Goal: Task Accomplishment & Management: Complete application form

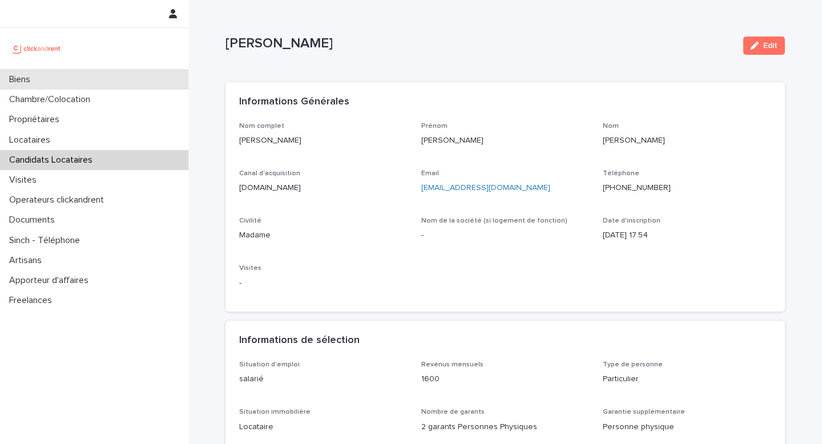
click at [46, 82] on div "Biens" at bounding box center [94, 80] width 188 height 20
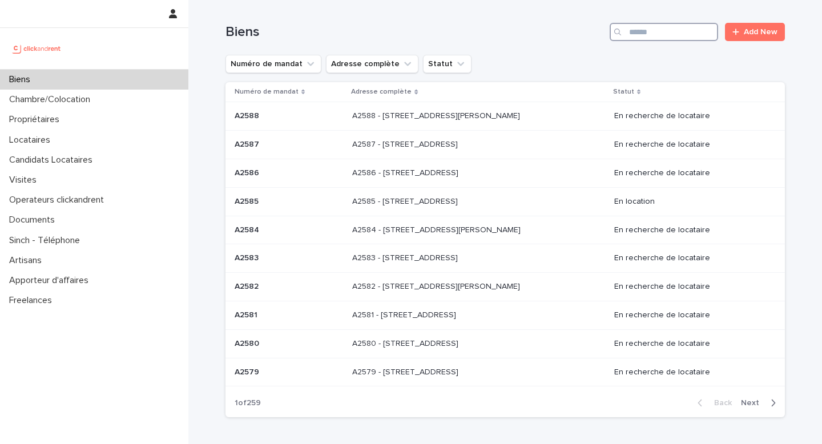
click at [644, 36] on input "Search" at bounding box center [663, 32] width 108 height 18
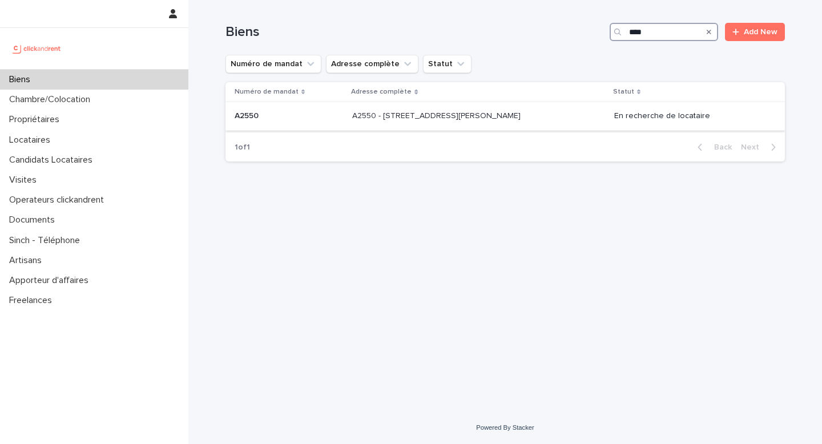
type input "****"
click at [456, 121] on p "A2550 - [STREET_ADDRESS][PERSON_NAME]" at bounding box center [437, 115] width 171 height 12
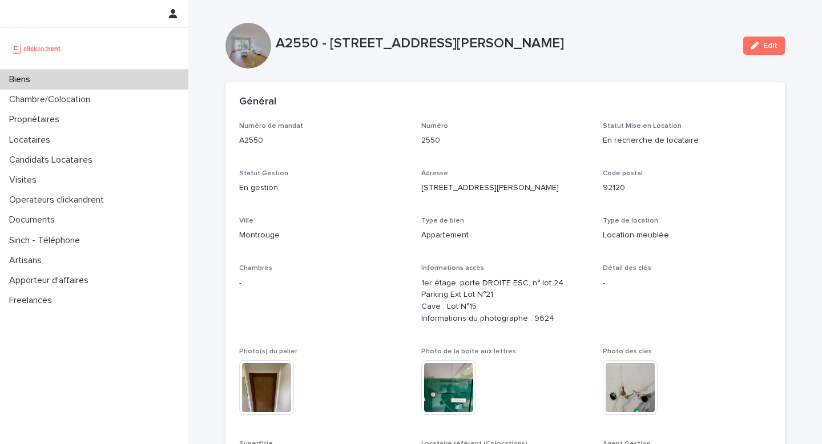
click at [103, 84] on div "Biens" at bounding box center [94, 80] width 188 height 20
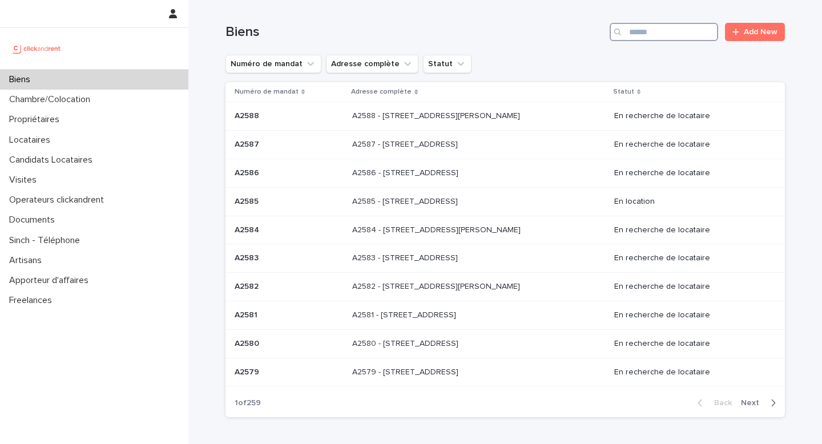
click at [642, 25] on input "Search" at bounding box center [663, 32] width 108 height 18
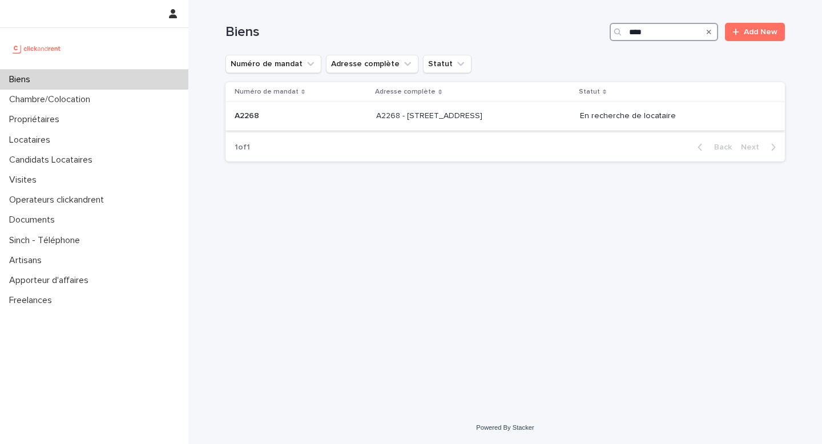
type input "****"
click at [521, 124] on div "A2268 - [STREET_ADDRESS] - [STREET_ADDRESS]" at bounding box center [473, 116] width 195 height 19
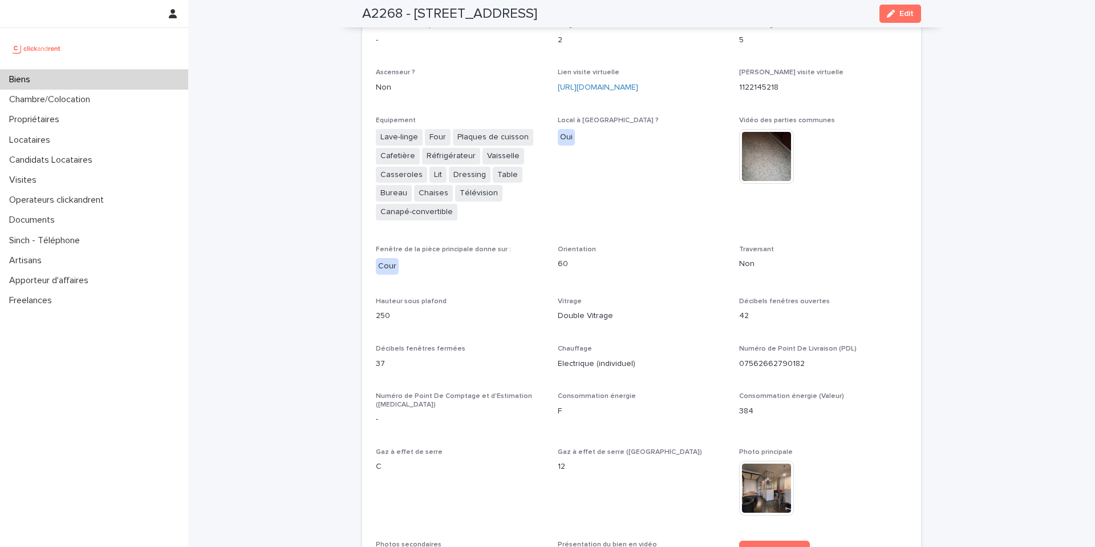
scroll to position [2779, 0]
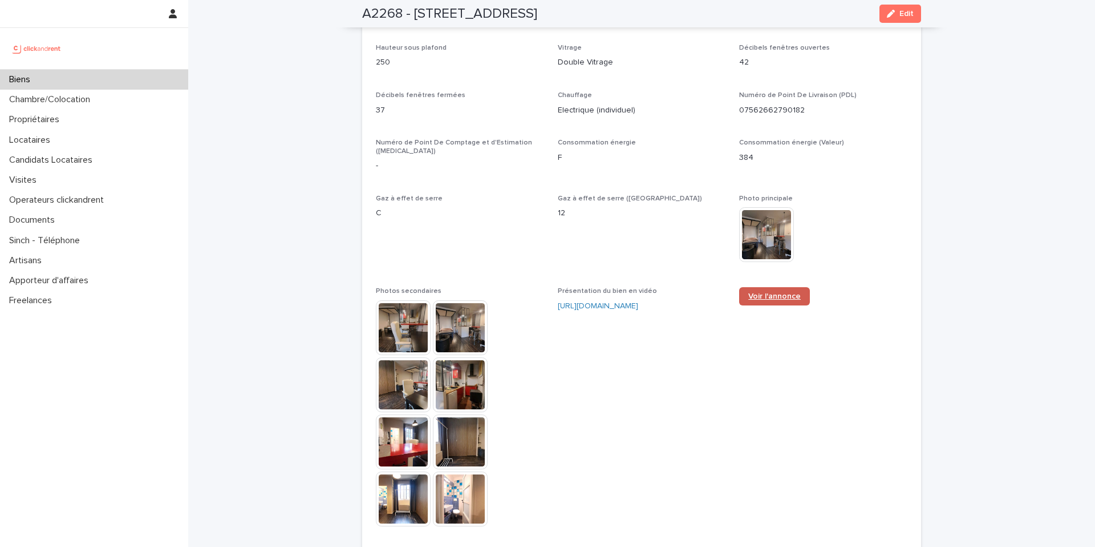
click at [772, 287] on link "Voir l'annonce" at bounding box center [774, 296] width 71 height 18
click at [71, 72] on div "Biens" at bounding box center [94, 80] width 188 height 20
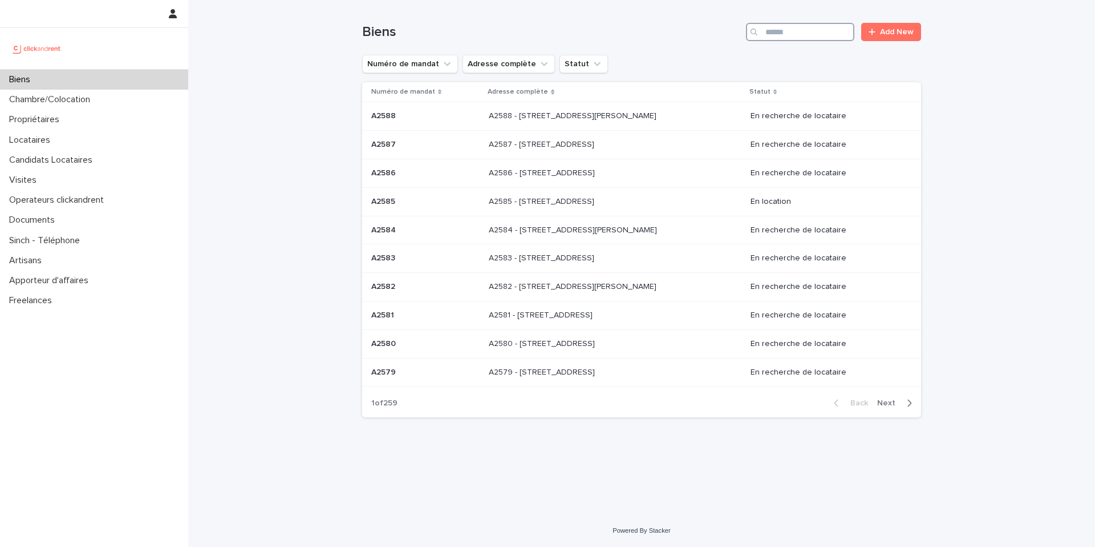
click at [777, 37] on input "Search" at bounding box center [800, 32] width 108 height 18
click at [779, 35] on input "Search" at bounding box center [800, 32] width 108 height 18
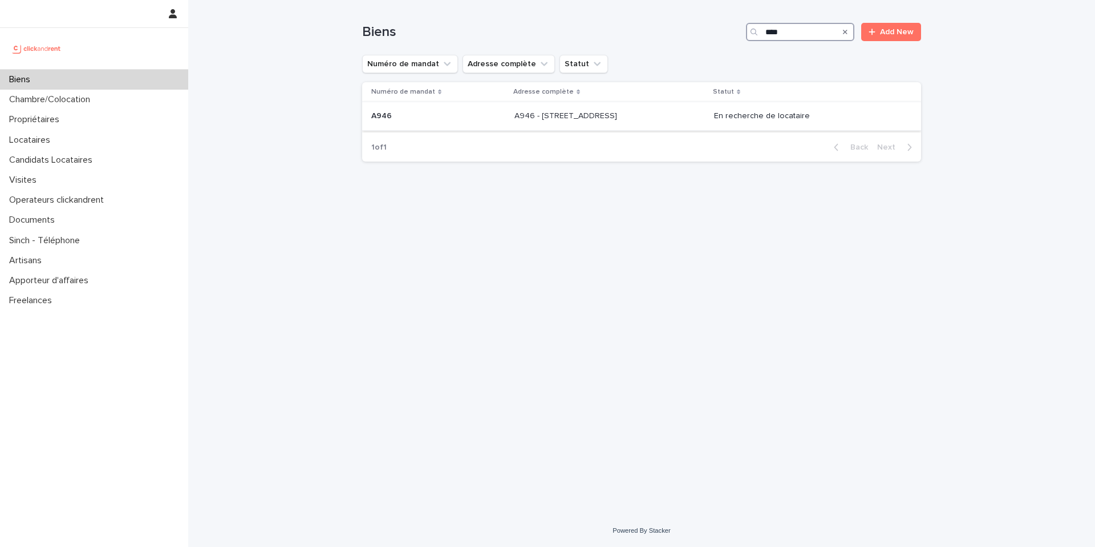
type input "****"
click at [567, 120] on p "A946 - [STREET_ADDRESS]" at bounding box center [567, 115] width 105 height 12
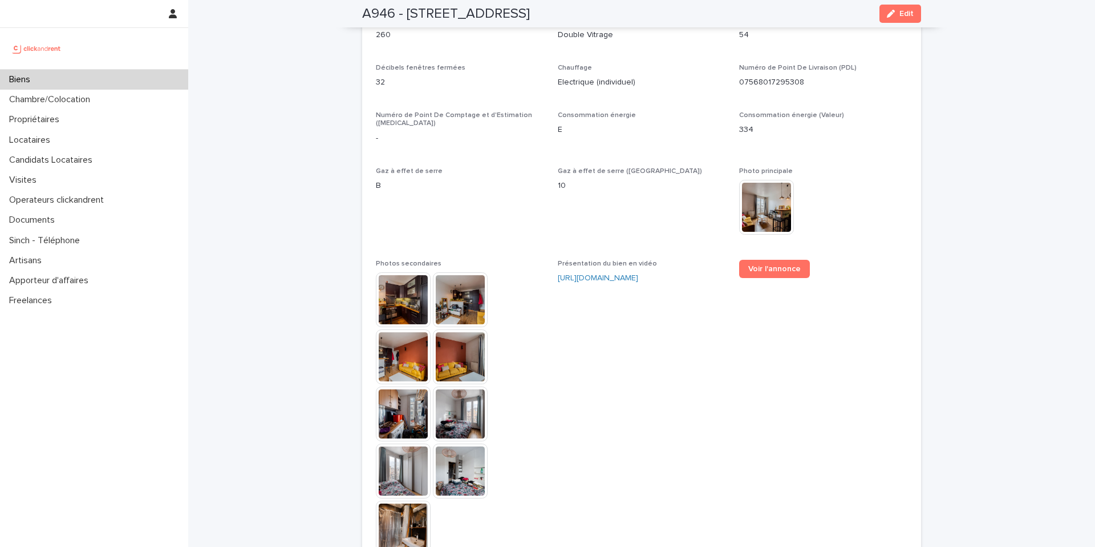
scroll to position [2890, 0]
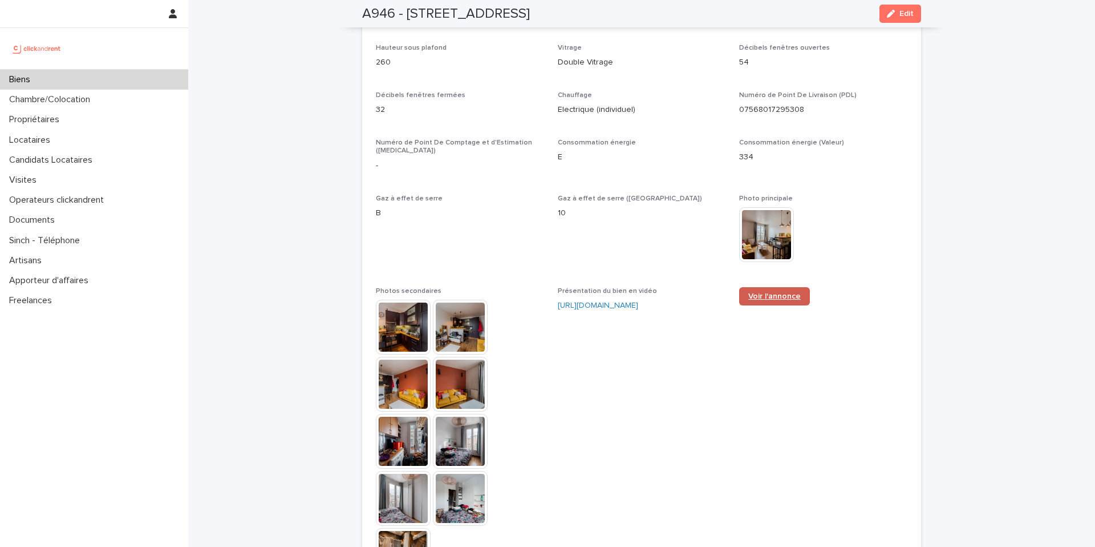
click at [771, 292] on span "Voir l'annonce" at bounding box center [775, 296] width 52 height 8
click at [108, 83] on div "Biens" at bounding box center [94, 80] width 188 height 20
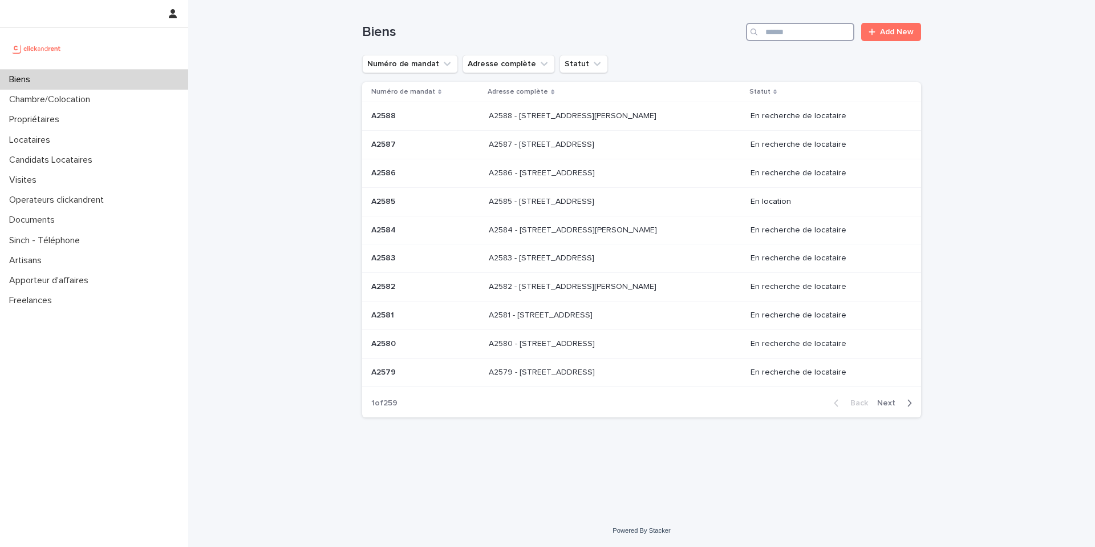
click at [779, 32] on input "Search" at bounding box center [800, 32] width 108 height 18
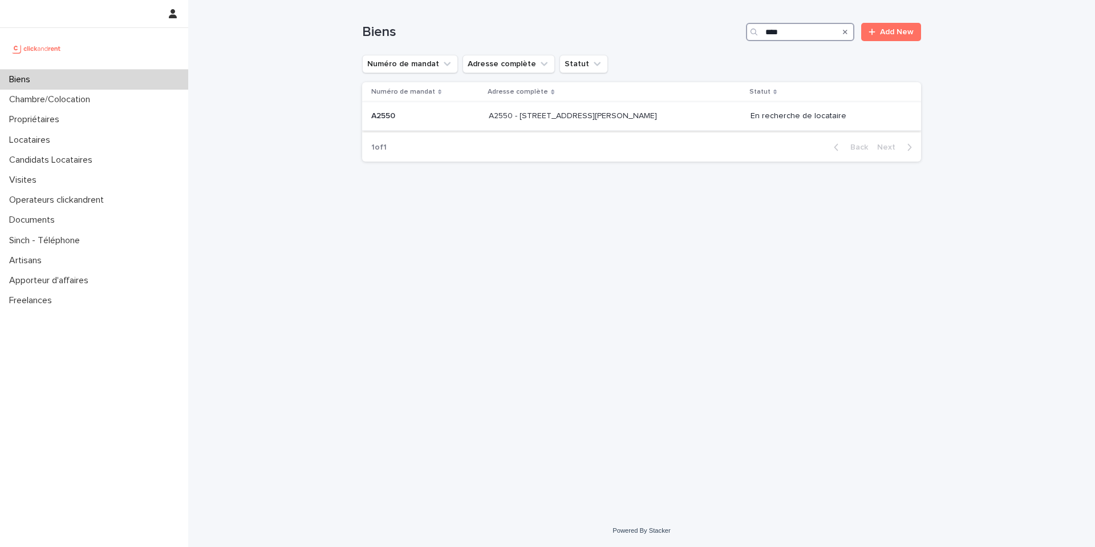
type input "****"
click at [467, 108] on div "A2550 A2550" at bounding box center [425, 116] width 108 height 19
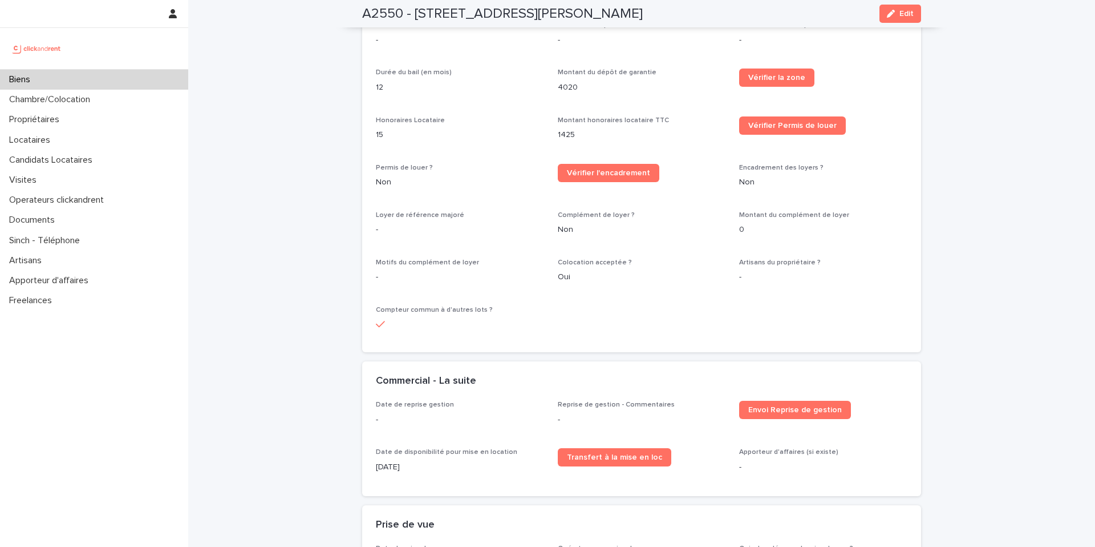
scroll to position [1732, 0]
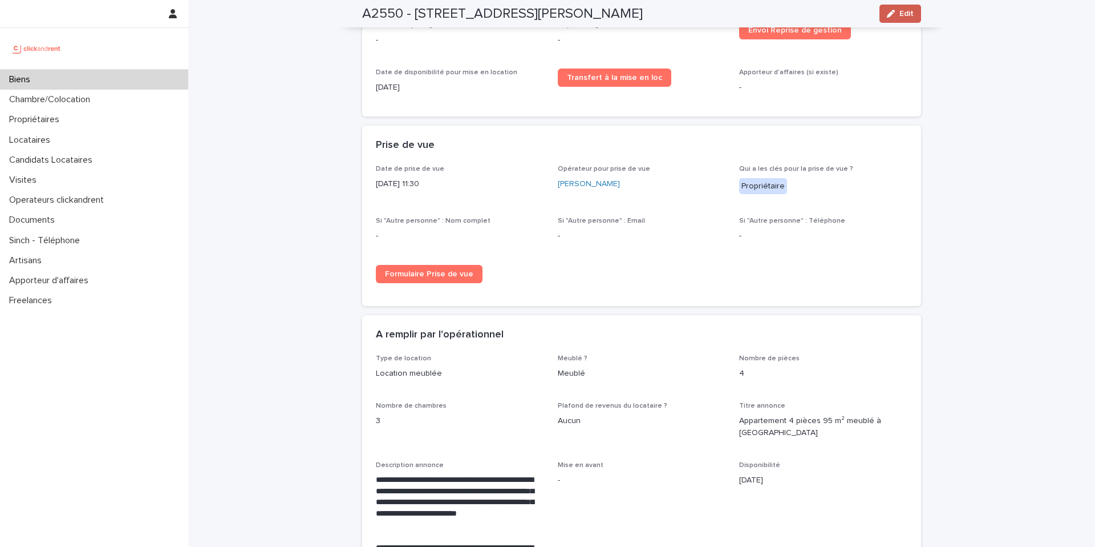
click at [821, 14] on span "Edit" at bounding box center [907, 14] width 14 height 8
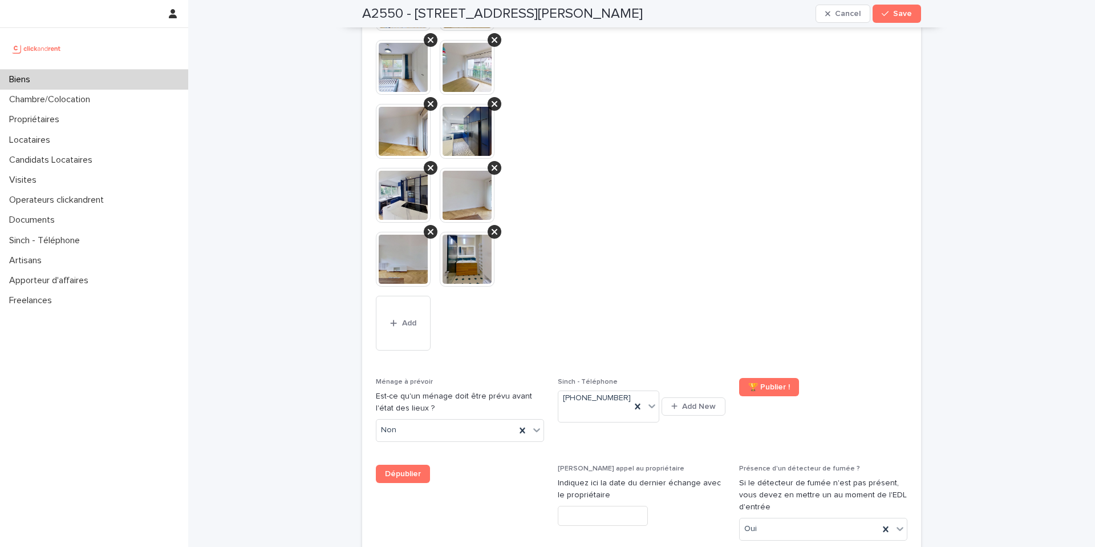
scroll to position [5054, 0]
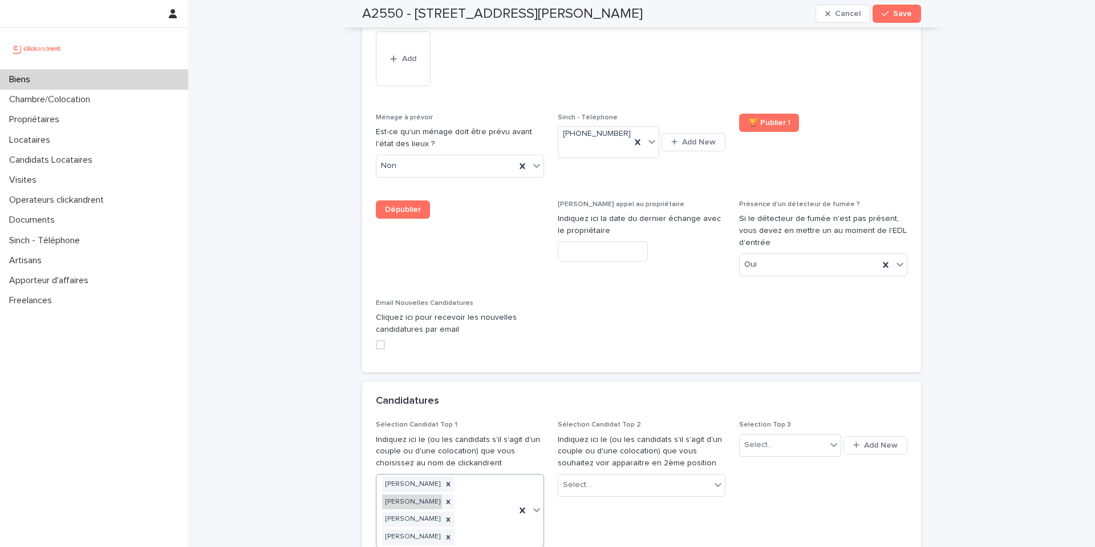
drag, startPoint x: 485, startPoint y: 406, endPoint x: 473, endPoint y: 406, distance: 12.0
click at [452, 443] on icon at bounding box center [448, 502] width 8 height 8
click at [444, 443] on icon at bounding box center [448, 484] width 8 height 8
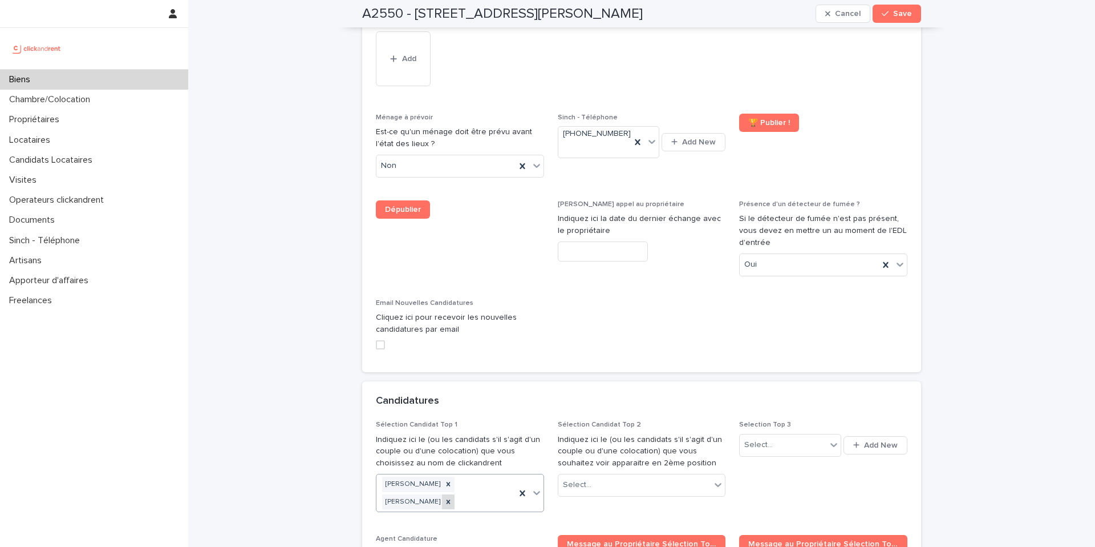
click at [447, 443] on icon at bounding box center [448, 502] width 8 height 8
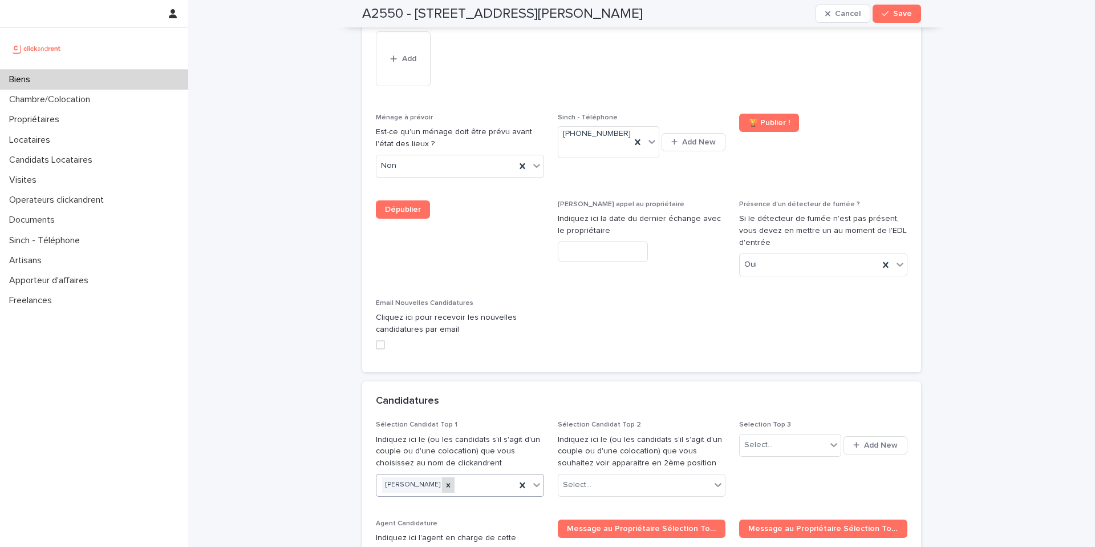
click at [447, 443] on icon at bounding box center [449, 485] width 4 height 4
click at [821, 9] on button "Save" at bounding box center [897, 14] width 48 height 18
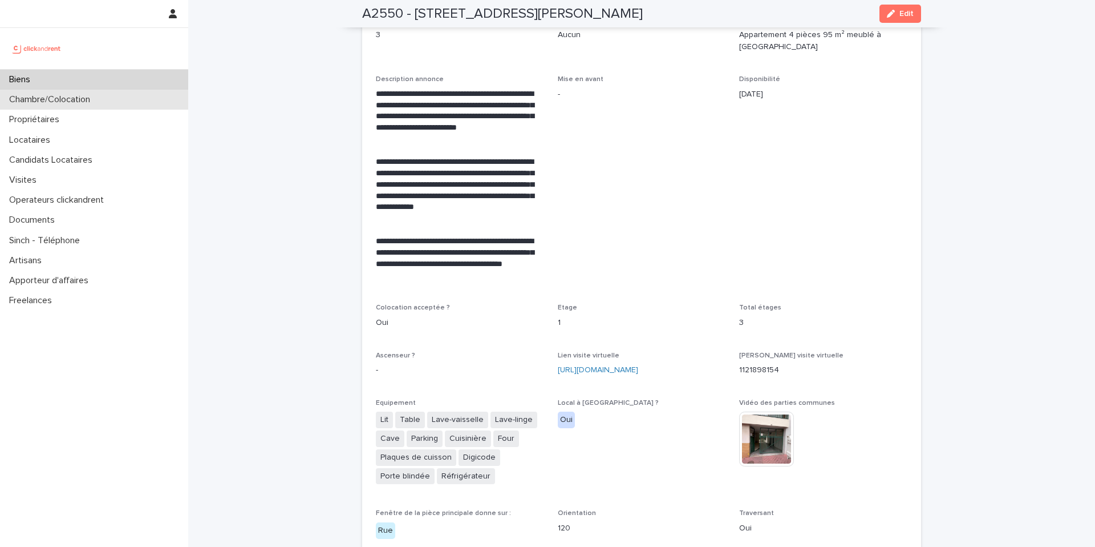
scroll to position [2310, 0]
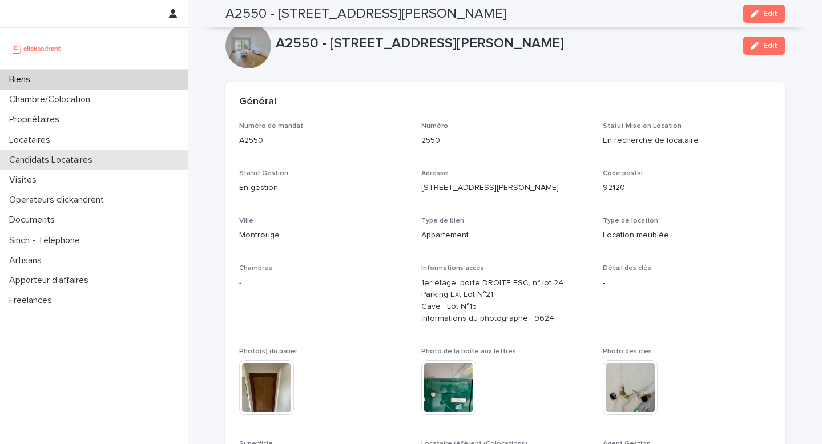
click at [97, 157] on p "Candidats Locataires" at bounding box center [53, 160] width 97 height 11
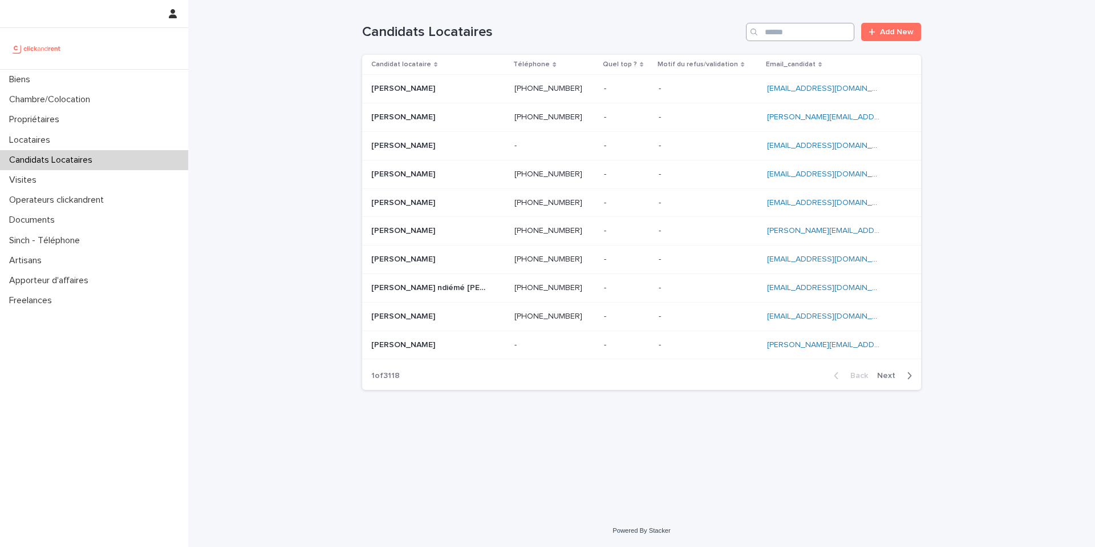
drag, startPoint x: 797, startPoint y: 21, endPoint x: 798, endPoint y: 31, distance: 10.3
click at [798, 21] on div "Candidats Locataires Add New" at bounding box center [641, 27] width 559 height 55
click at [797, 33] on input "Search" at bounding box center [800, 32] width 108 height 18
paste input "**********"
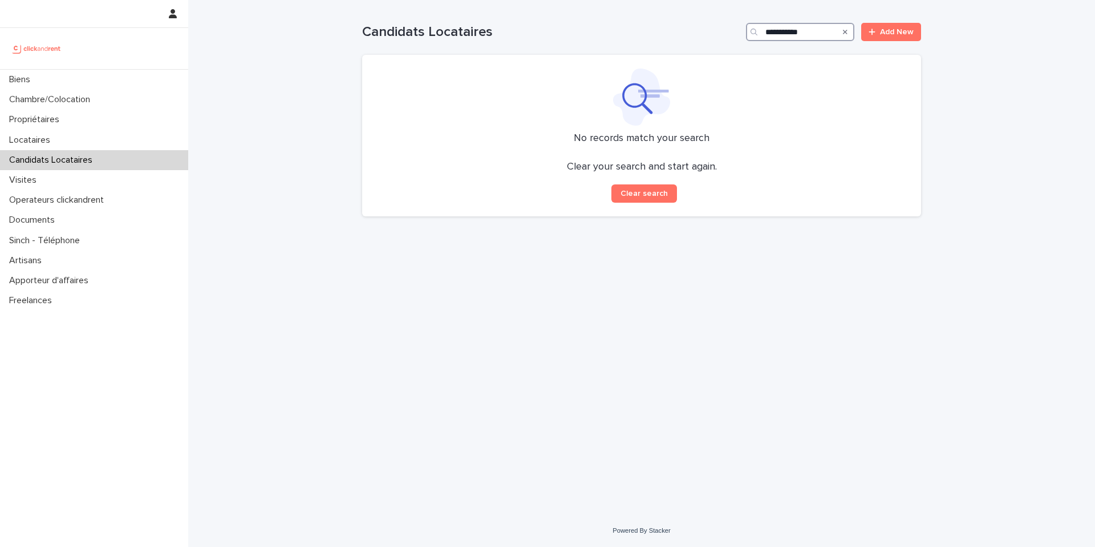
type input "**********"
click at [34, 81] on p "Biens" at bounding box center [22, 79] width 35 height 11
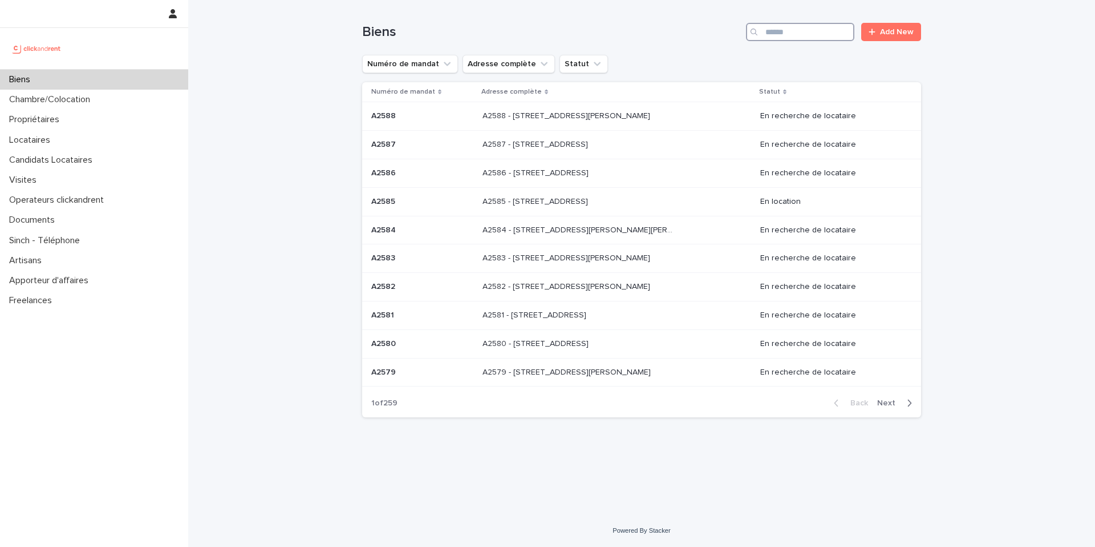
click at [773, 35] on input "Search" at bounding box center [800, 32] width 108 height 18
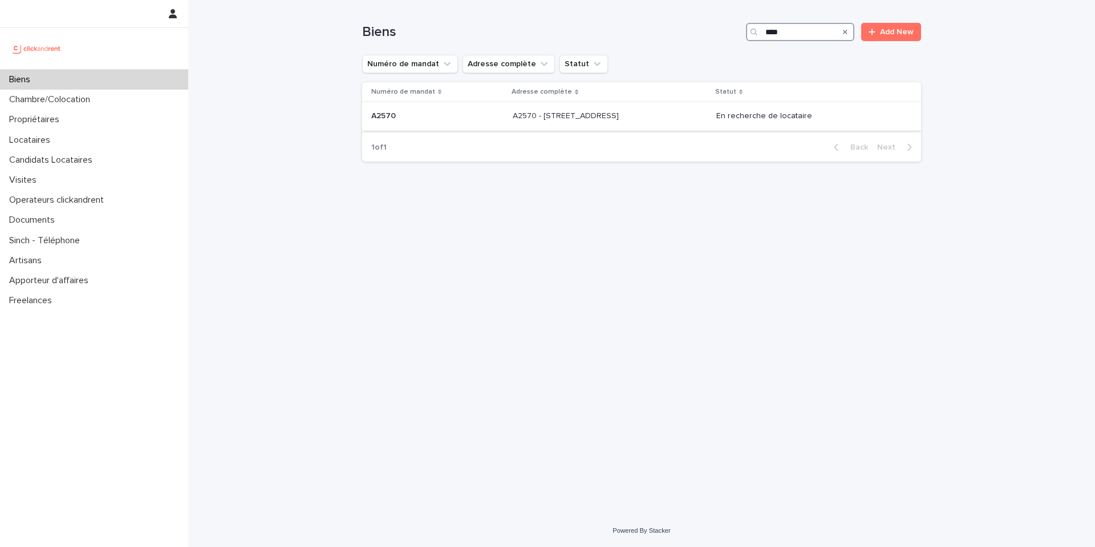
type input "****"
click at [654, 126] on td "A2570 - 92 rue de Charenton, Paris 75012 A2570 - 92 rue de Charenton, Paris 750…" at bounding box center [610, 116] width 204 height 29
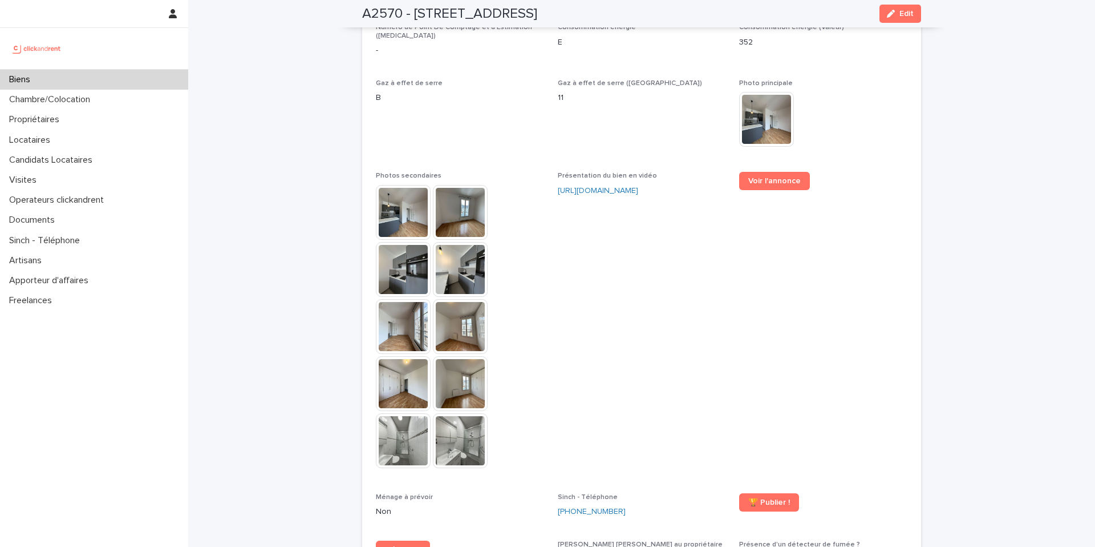
scroll to position [2650, 0]
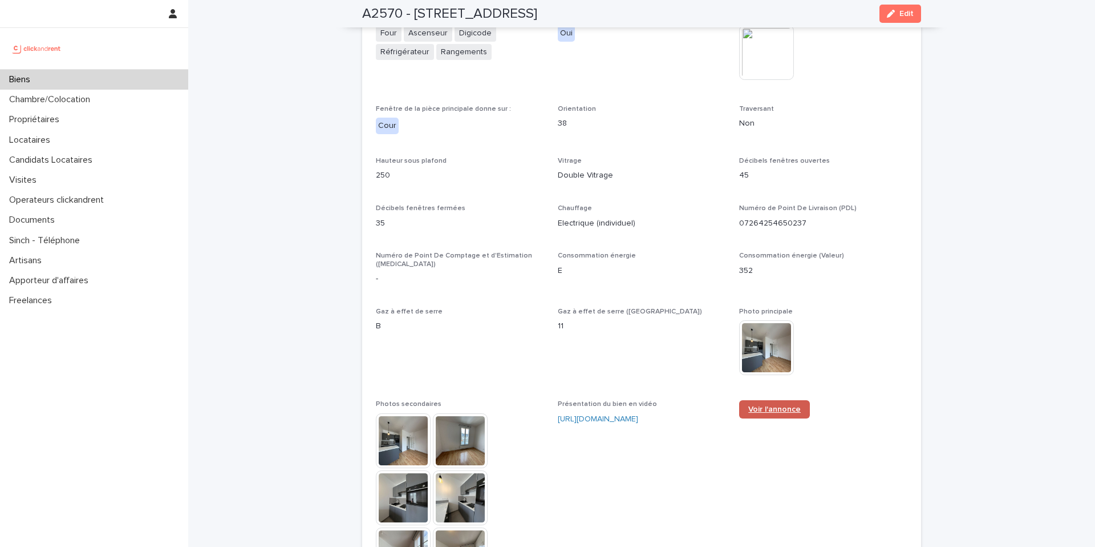
click at [774, 400] on link "Voir l'annonce" at bounding box center [774, 409] width 71 height 18
click at [63, 165] on p "Candidats Locataires" at bounding box center [53, 160] width 97 height 11
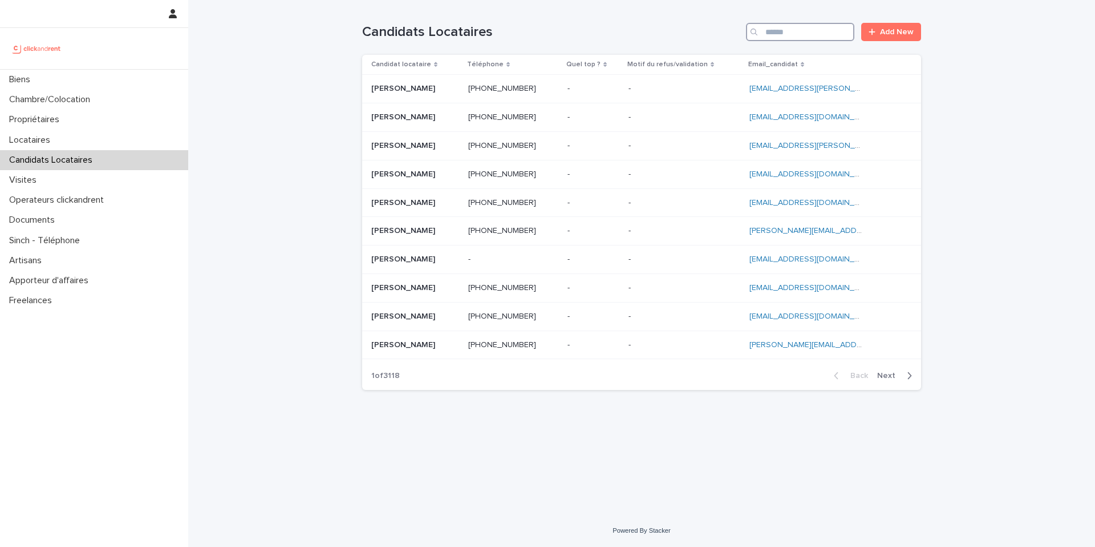
click at [812, 37] on input "Search" at bounding box center [800, 32] width 108 height 18
click at [773, 34] on input "Search" at bounding box center [800, 32] width 108 height 18
paste input "**********"
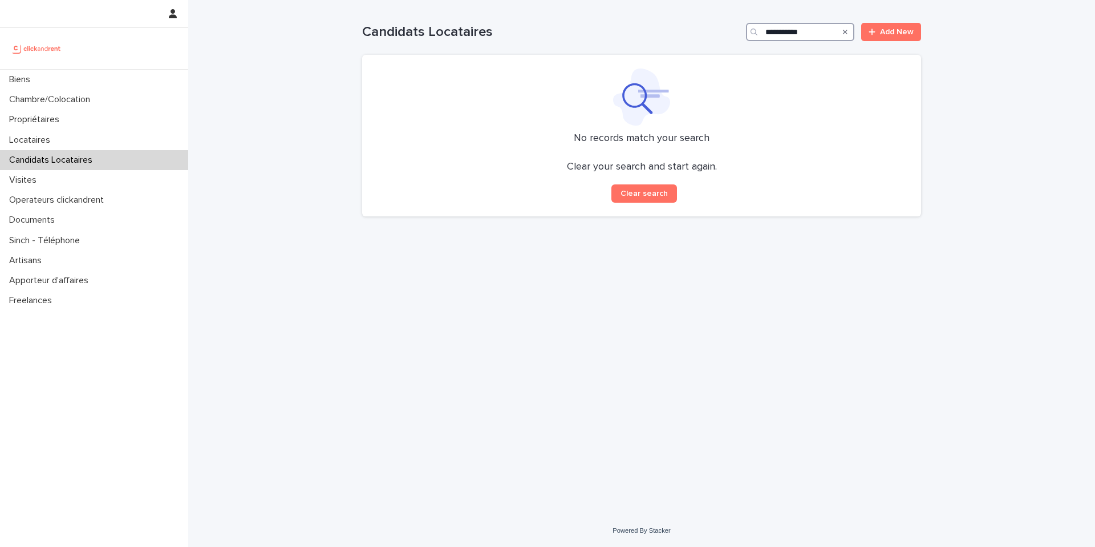
click at [767, 27] on input "**********" at bounding box center [800, 32] width 108 height 18
click at [821, 37] on input "**********" at bounding box center [800, 32] width 108 height 18
click at [782, 33] on input "**********" at bounding box center [800, 32] width 108 height 18
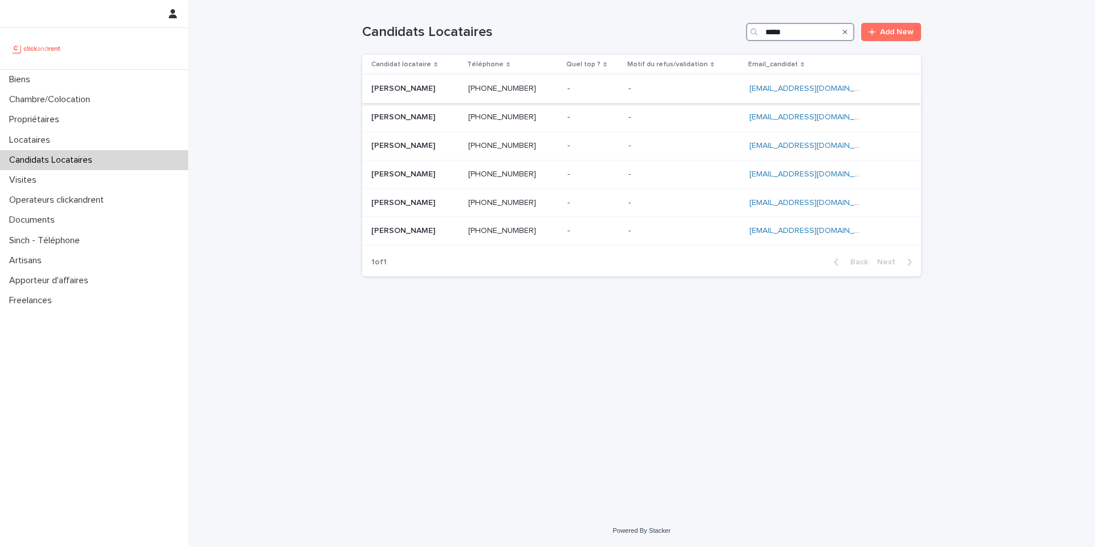
type input "*****"
click at [444, 96] on div "Laila Id ali Laila Id ali" at bounding box center [415, 88] width 88 height 19
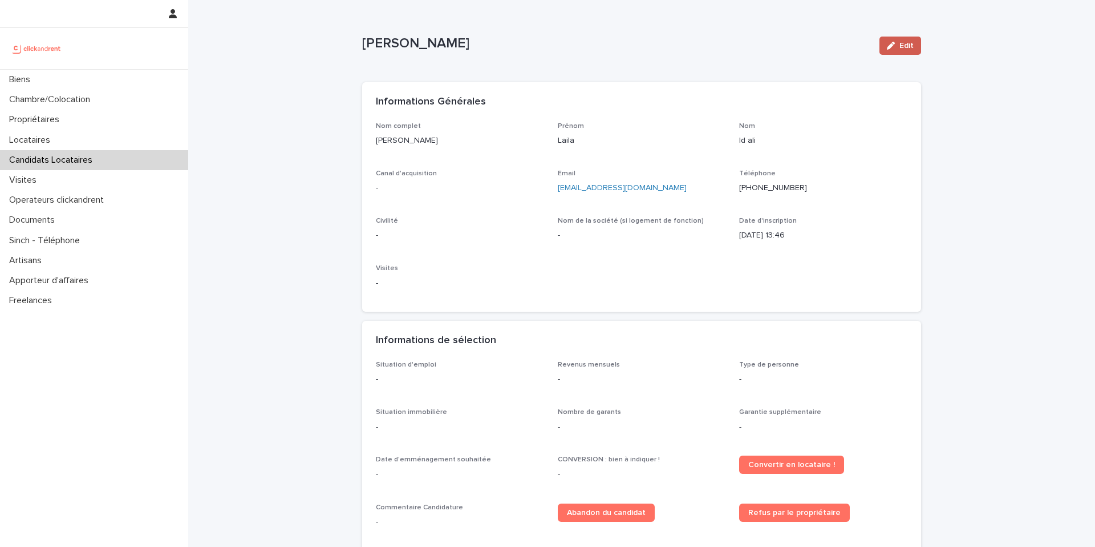
click at [821, 49] on icon "button" at bounding box center [891, 46] width 8 height 8
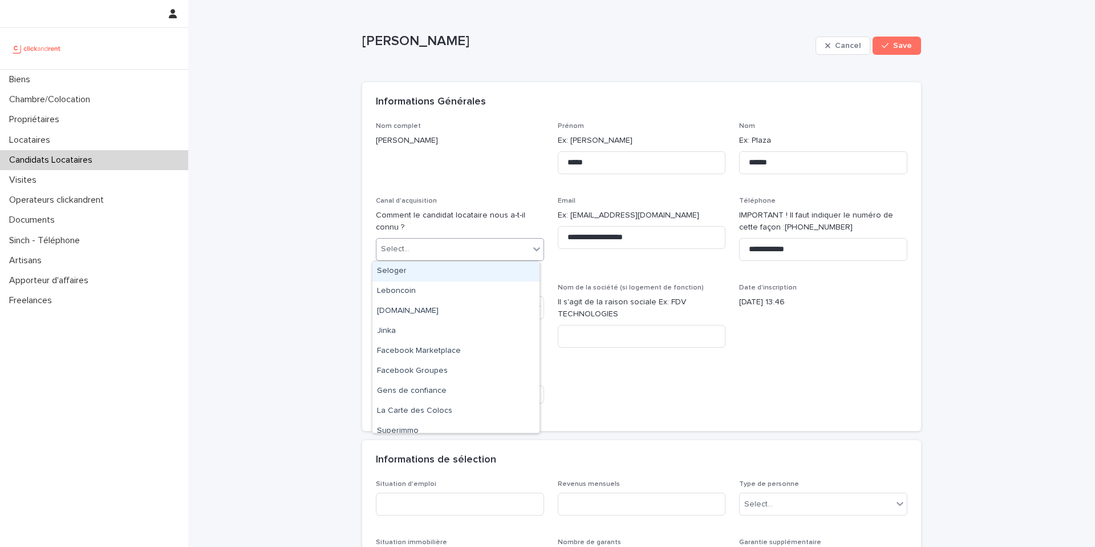
drag, startPoint x: 410, startPoint y: 249, endPoint x: 412, endPoint y: 256, distance: 7.2
click at [409, 249] on div "Select..." at bounding box center [453, 249] width 153 height 19
click at [431, 310] on div "[DOMAIN_NAME]" at bounding box center [456, 311] width 167 height 20
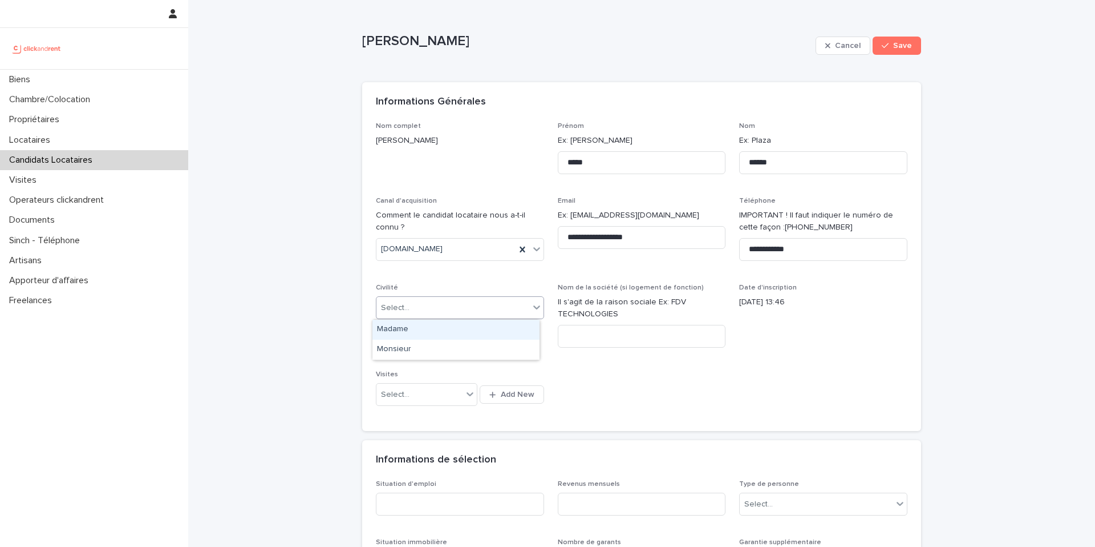
drag, startPoint x: 434, startPoint y: 308, endPoint x: 433, endPoint y: 333, distance: 25.1
click at [434, 308] on div "Select..." at bounding box center [453, 307] width 153 height 19
drag, startPoint x: 427, startPoint y: 339, endPoint x: 509, endPoint y: 363, distance: 85.7
click at [426, 335] on div "Madame" at bounding box center [456, 330] width 167 height 20
click at [389, 306] on span "Madame" at bounding box center [396, 308] width 31 height 12
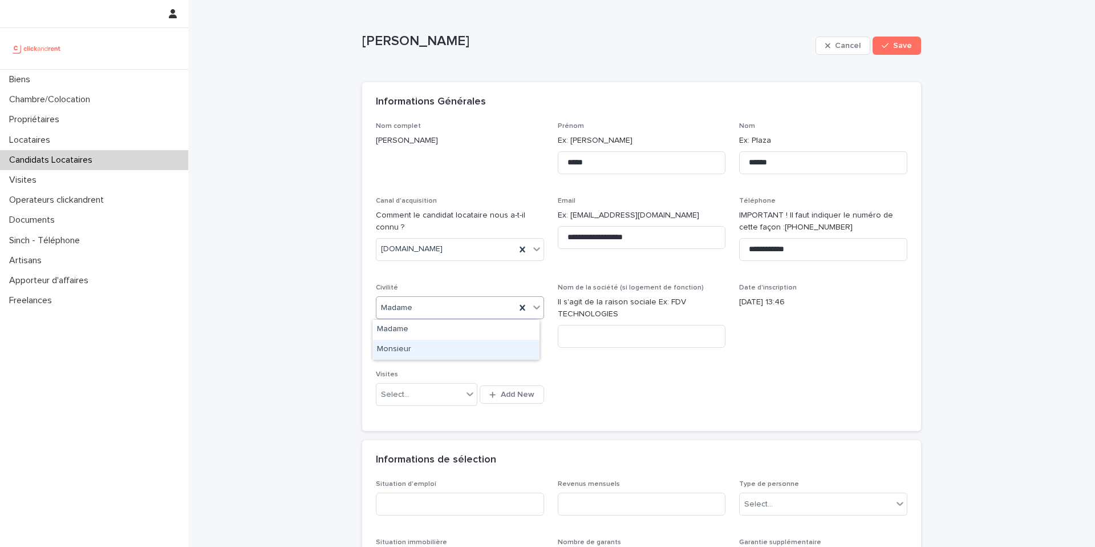
click at [398, 348] on div "Monsieur" at bounding box center [456, 349] width 167 height 20
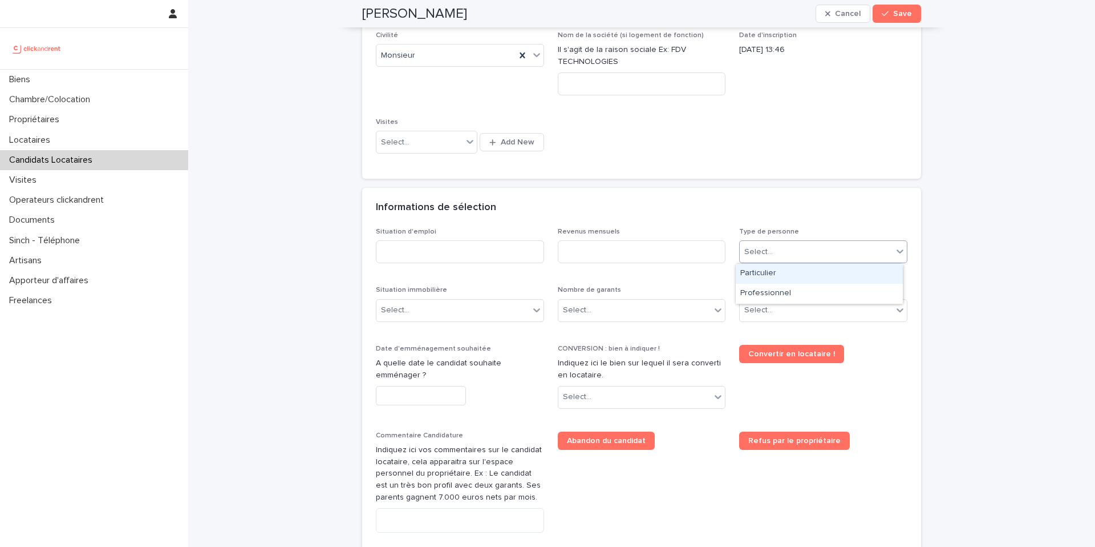
click at [796, 253] on div "Select..." at bounding box center [816, 251] width 153 height 19
click at [790, 270] on div "Particulier" at bounding box center [819, 274] width 167 height 20
click at [622, 234] on p "Revenus mensuels" at bounding box center [642, 232] width 168 height 8
click at [560, 258] on input at bounding box center [642, 251] width 168 height 23
type input "****"
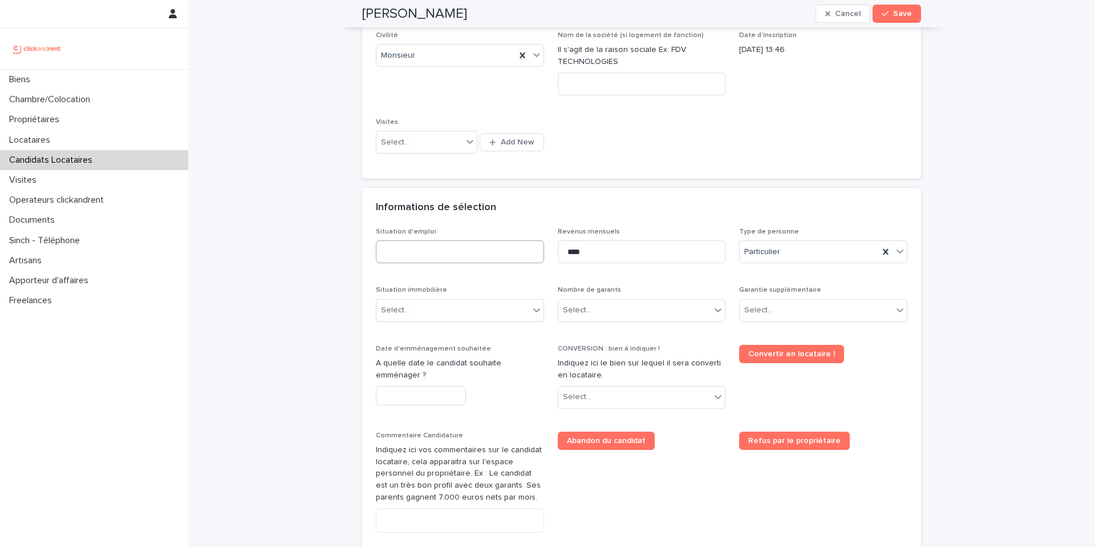
click at [430, 262] on div "Situation d'emploi" at bounding box center [460, 250] width 168 height 45
click at [428, 255] on input at bounding box center [460, 251] width 168 height 23
type input "*"
type input "********"
click at [432, 312] on div "Select..." at bounding box center [453, 310] width 153 height 19
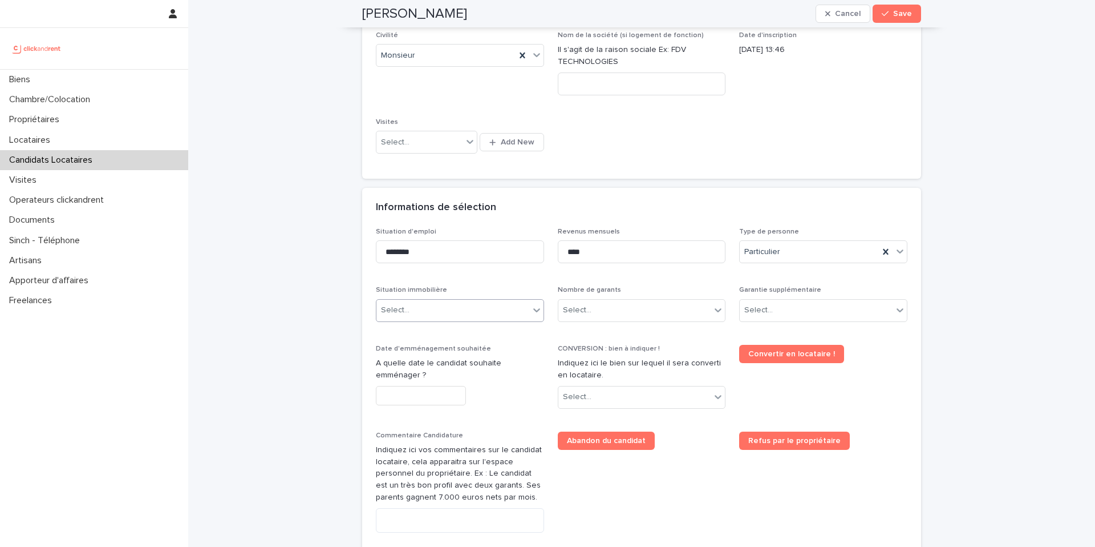
click at [413, 296] on div "Situation immobilière 0 results available. Select is focused ,type to refine li…" at bounding box center [460, 308] width 168 height 45
click at [416, 312] on div "Select..." at bounding box center [453, 310] width 153 height 19
click at [423, 358] on div "Locataire" at bounding box center [456, 352] width 167 height 20
click at [423, 390] on input "text" at bounding box center [421, 396] width 90 height 20
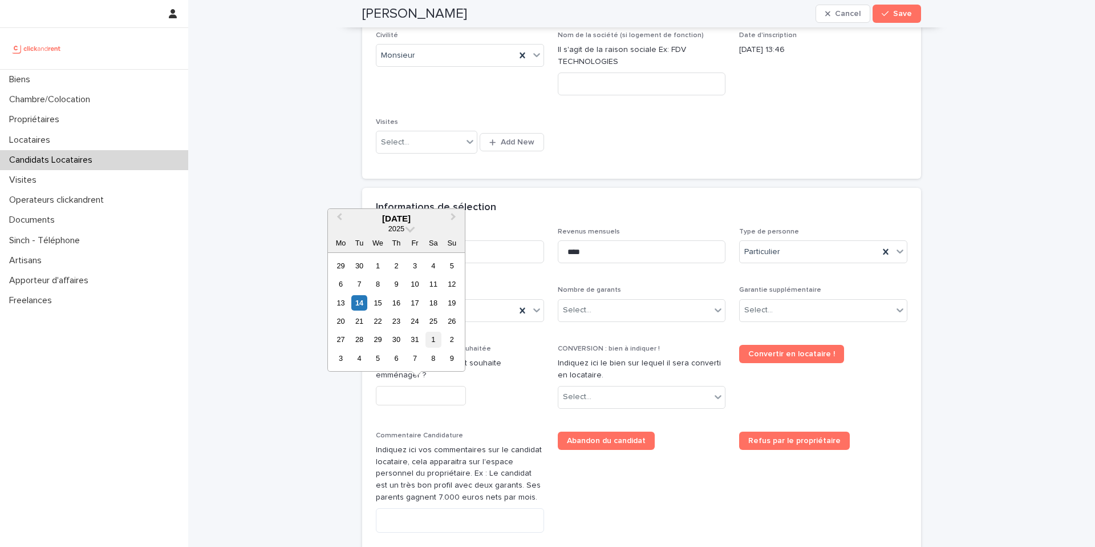
click at [434, 341] on div "1" at bounding box center [433, 338] width 15 height 15
type input "*********"
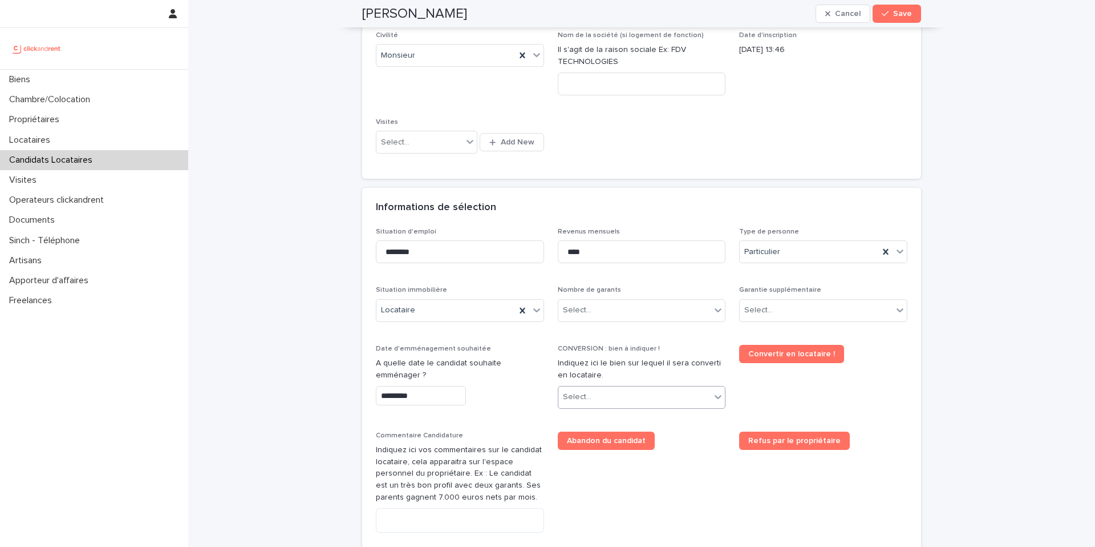
click at [606, 400] on div "Select..." at bounding box center [635, 396] width 153 height 19
click at [595, 399] on div "Select..." at bounding box center [635, 396] width 153 height 19
type input "****"
click at [606, 422] on div "A2268 - [STREET_ADDRESS]" at bounding box center [637, 419] width 167 height 20
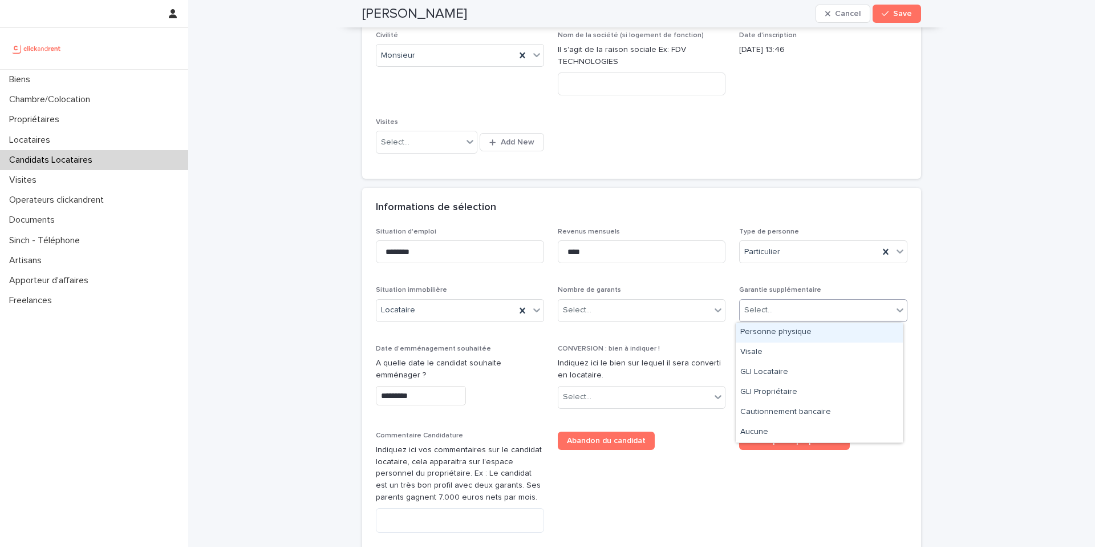
click at [770, 304] on div "Select..." at bounding box center [816, 310] width 153 height 19
drag, startPoint x: 792, startPoint y: 377, endPoint x: 754, endPoint y: 385, distance: 39.6
click at [792, 377] on div "GLI Locataire" at bounding box center [819, 372] width 167 height 20
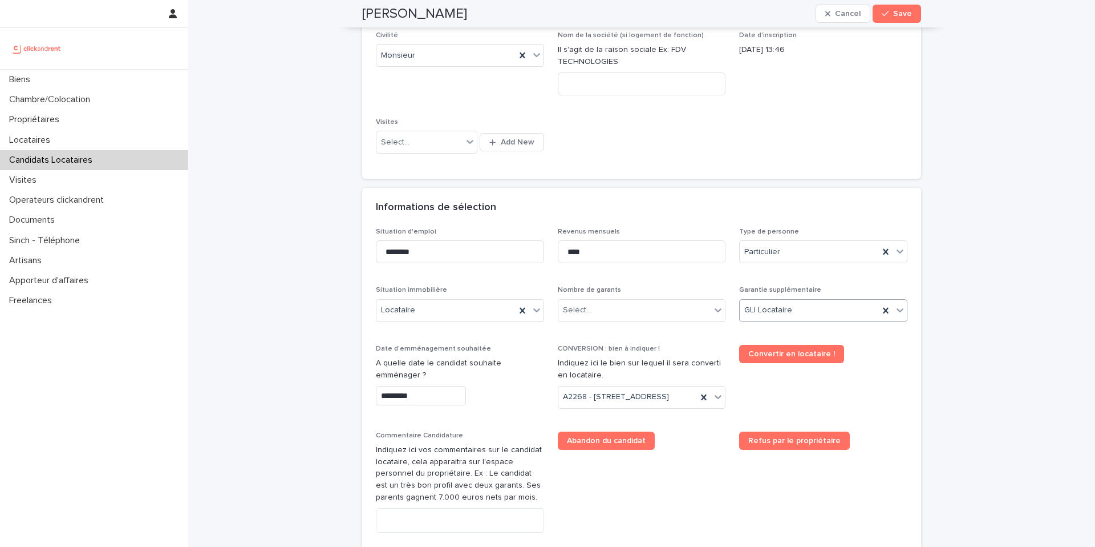
scroll to position [665, 0]
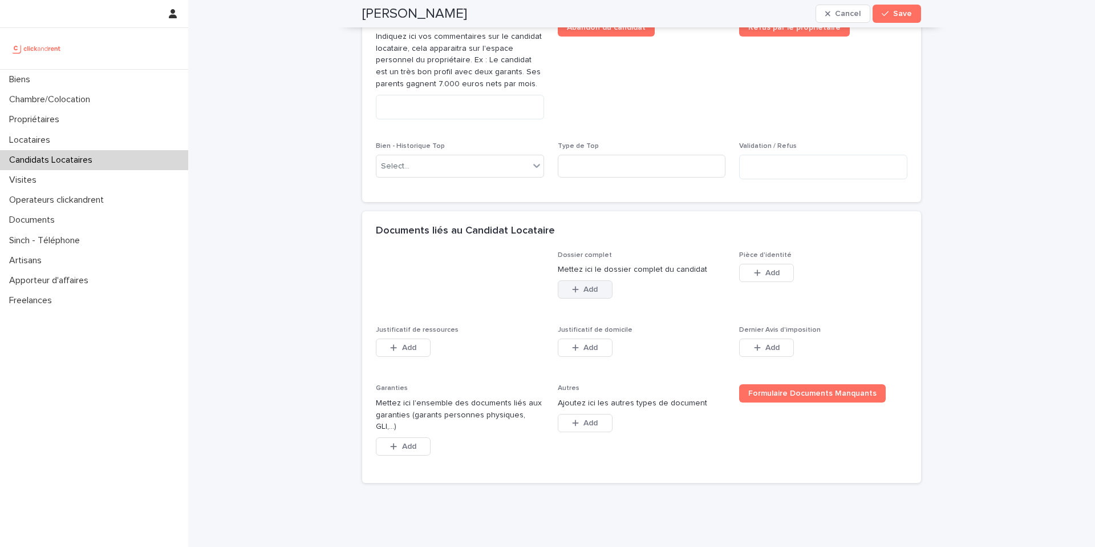
click at [596, 286] on button "Add" at bounding box center [585, 289] width 55 height 18
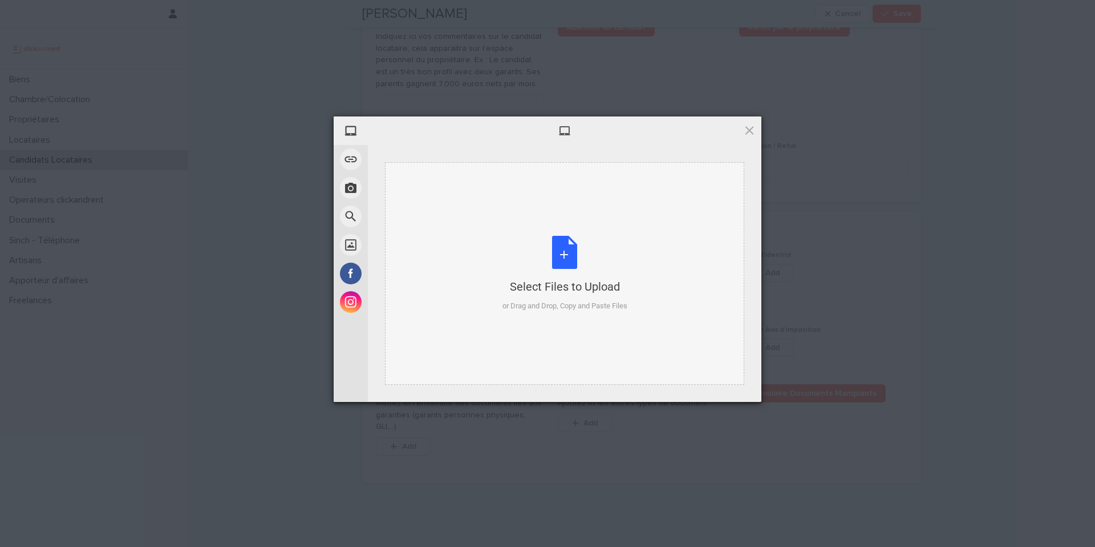
click at [533, 277] on div "Select Files to Upload or Drag and Drop, Copy and Paste Files" at bounding box center [565, 274] width 125 height 76
click at [750, 127] on span at bounding box center [749, 130] width 13 height 13
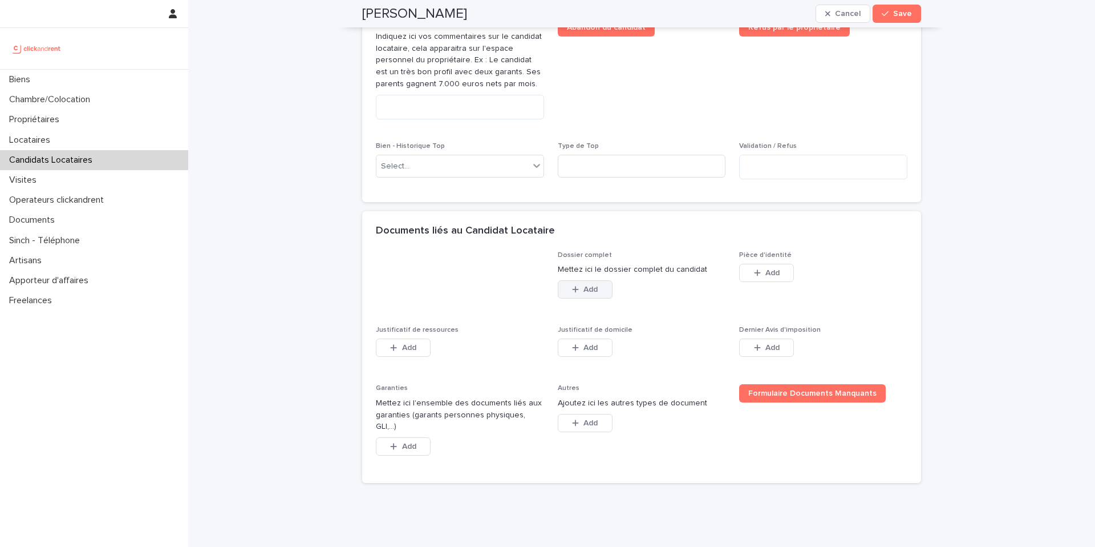
click at [588, 289] on span "Add" at bounding box center [591, 289] width 14 height 8
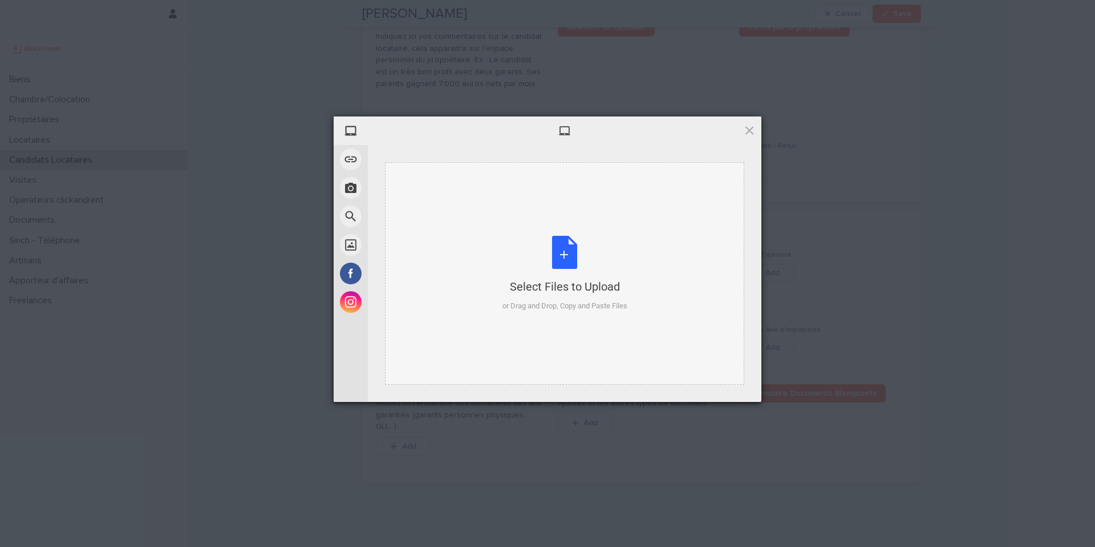
click at [579, 295] on div "Select Files to Upload or Drag and Drop, Copy and Paste Files" at bounding box center [565, 274] width 125 height 76
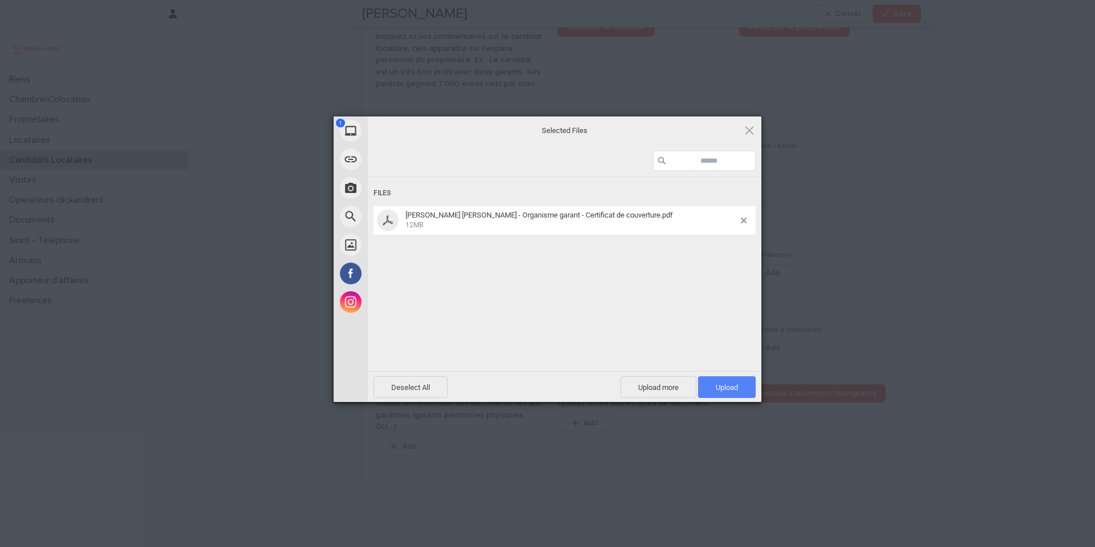
click at [736, 393] on span "Upload 1" at bounding box center [727, 387] width 58 height 22
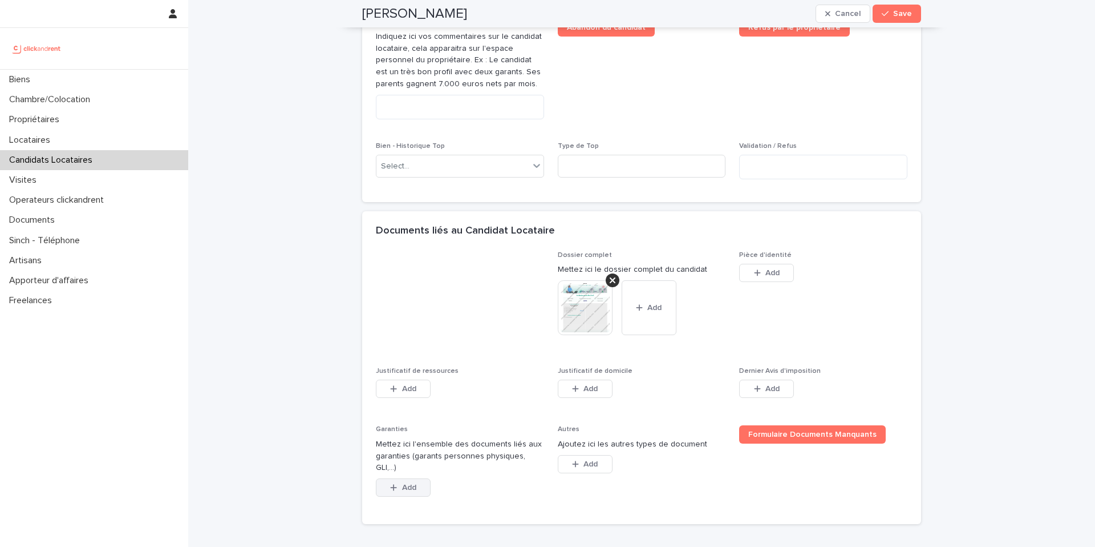
click at [405, 443] on button "Add" at bounding box center [403, 487] width 55 height 18
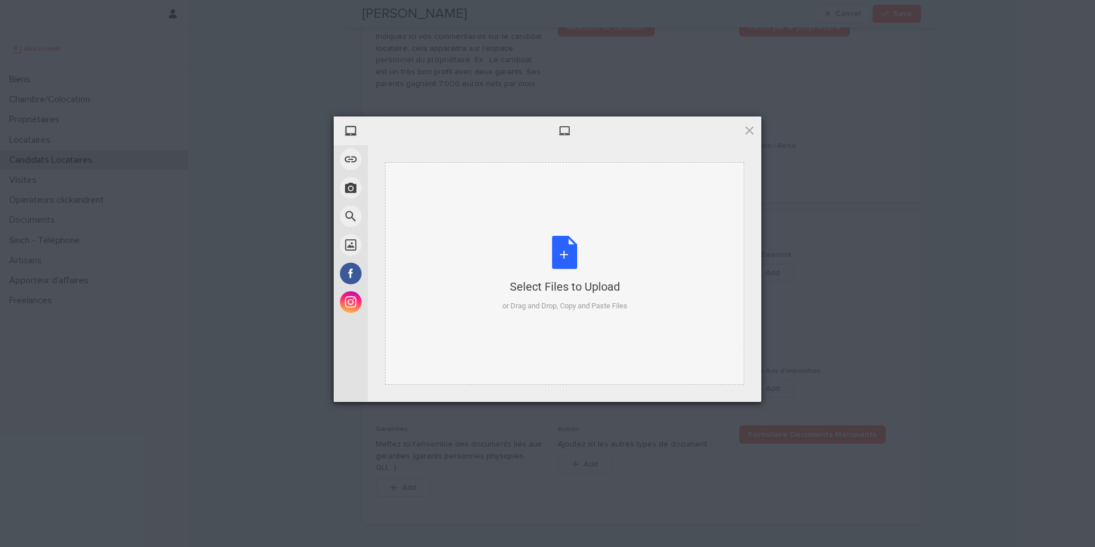
click at [505, 292] on div "Select Files to Upload" at bounding box center [565, 286] width 125 height 16
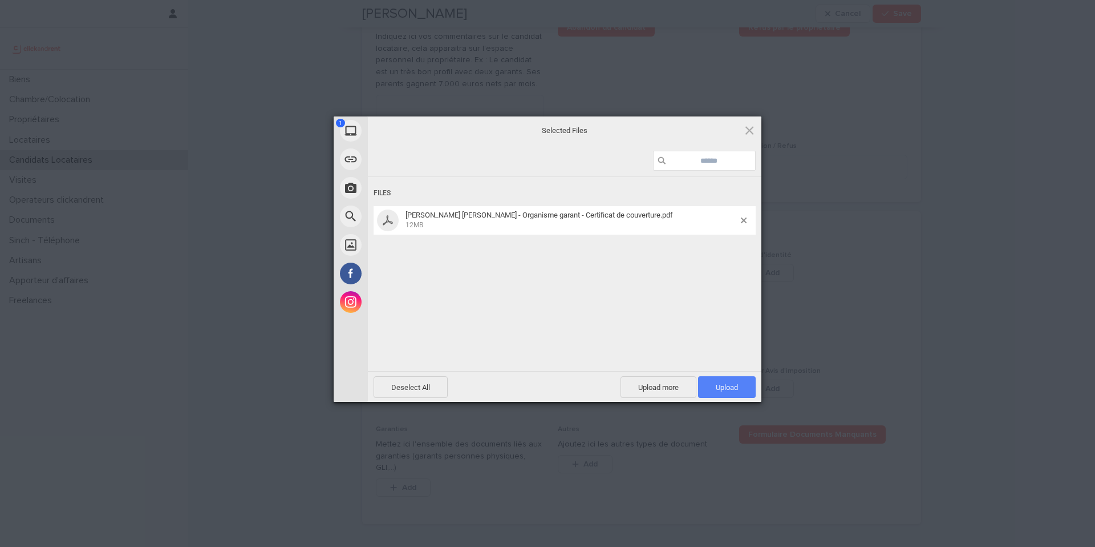
click at [743, 387] on span "Upload 1" at bounding box center [727, 387] width 58 height 22
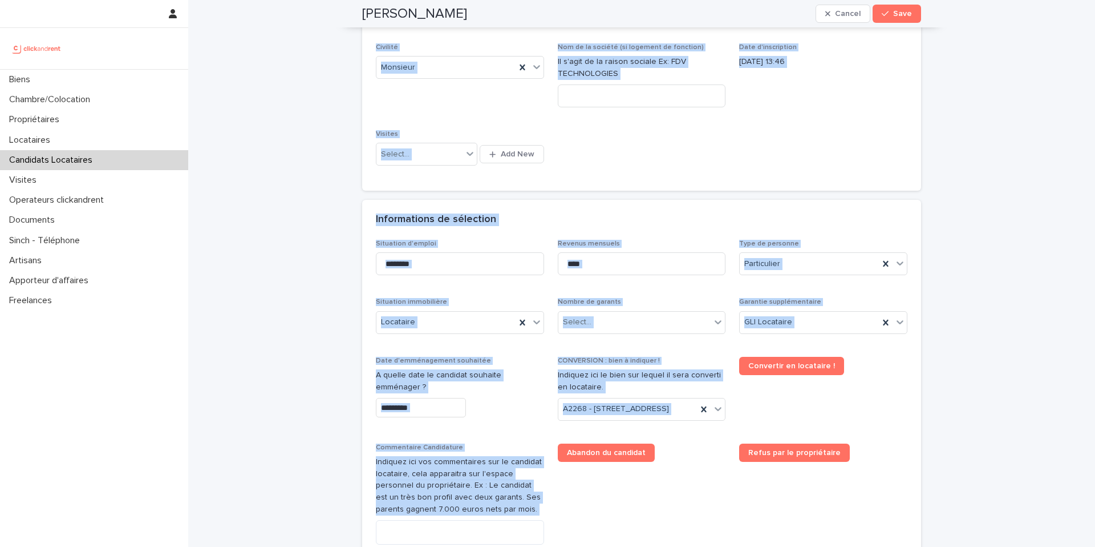
scroll to position [0, 0]
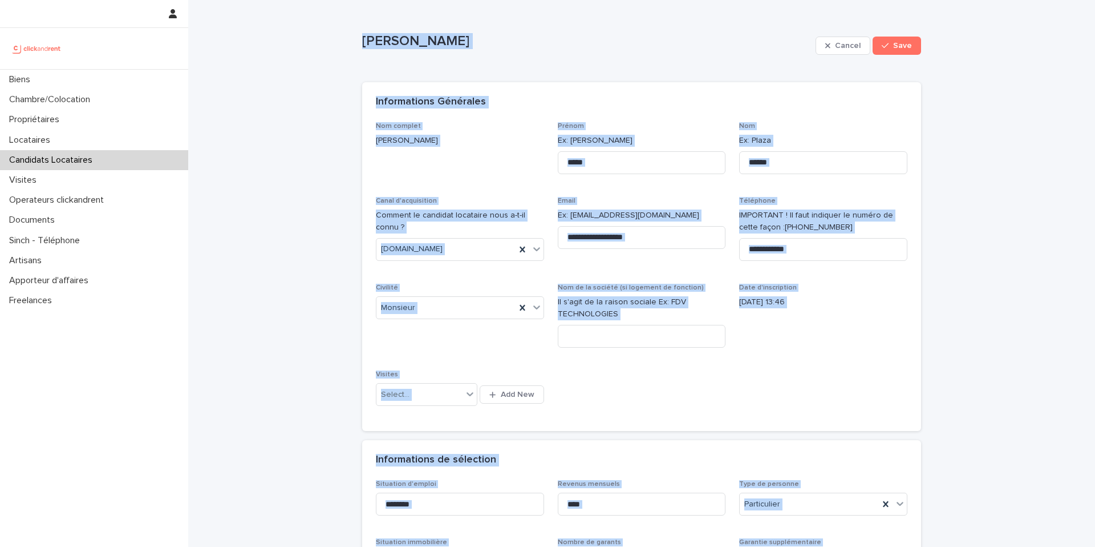
drag, startPoint x: 524, startPoint y: 500, endPoint x: 343, endPoint y: 8, distance: 524.2
copy div "Laila Id ali Cancel Save Sorry, there was an error saving your record. Please t…"
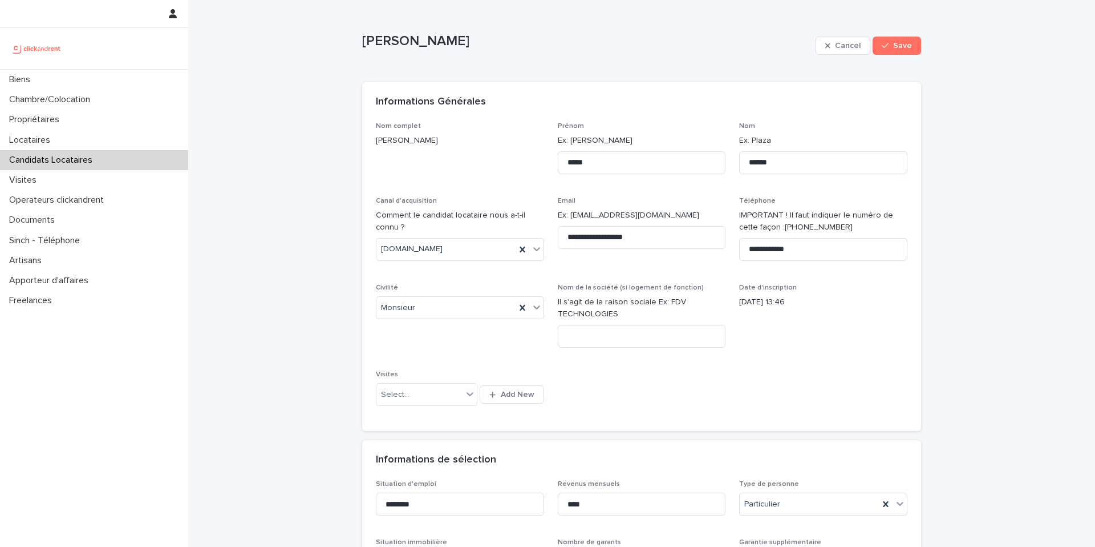
click at [468, 337] on span "Civilité Monsieur" at bounding box center [460, 320] width 168 height 73
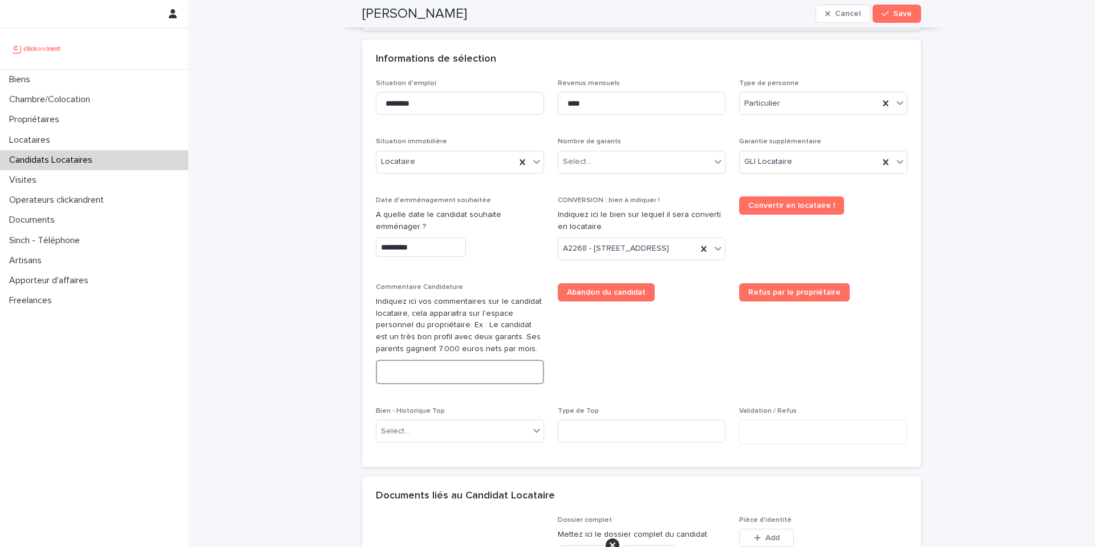
click at [434, 371] on textarea at bounding box center [460, 371] width 168 height 25
paste textarea "**********"
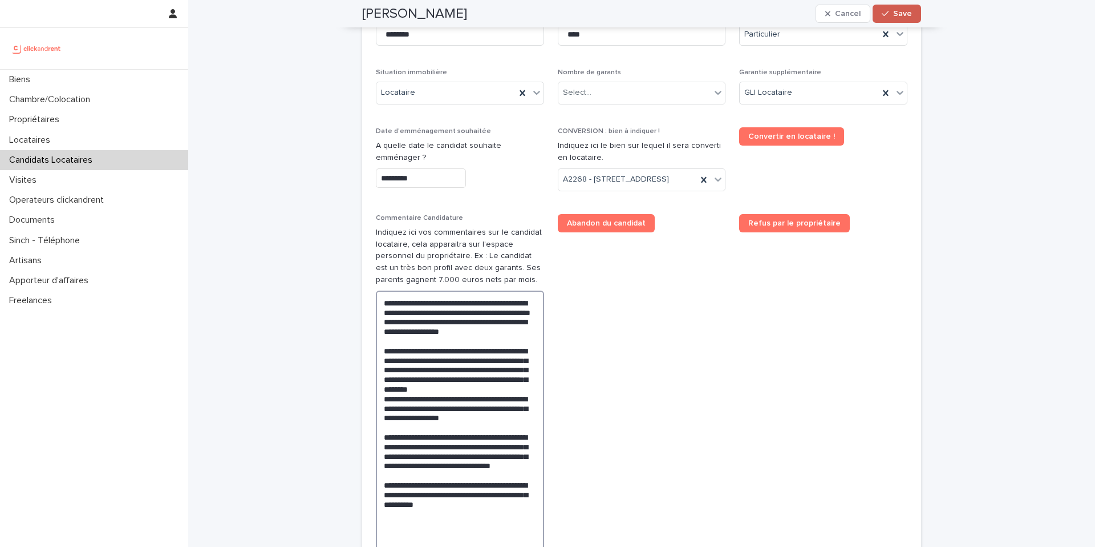
type textarea "**********"
click at [821, 15] on div "button" at bounding box center [887, 14] width 11 height 8
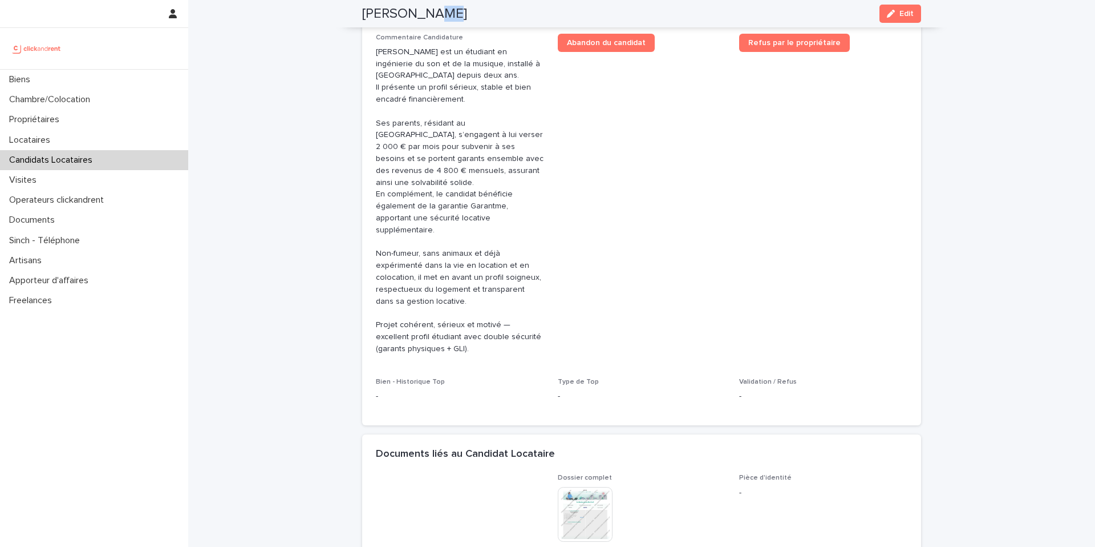
scroll to position [317, 0]
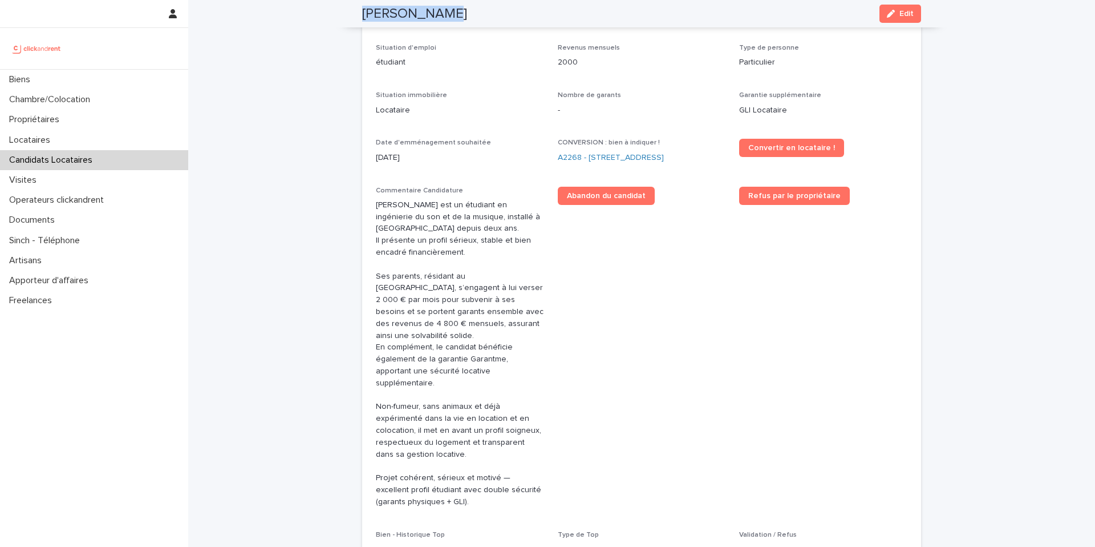
drag, startPoint x: 418, startPoint y: 8, endPoint x: 353, endPoint y: 8, distance: 64.5
click at [353, 8] on div "Laila Id ali Edit" at bounding box center [642, 13] width 614 height 27
copy h2 "Laila Id ali"
click at [590, 160] on link "A2268 - [STREET_ADDRESS]" at bounding box center [611, 158] width 106 height 12
